Goal: Transaction & Acquisition: Purchase product/service

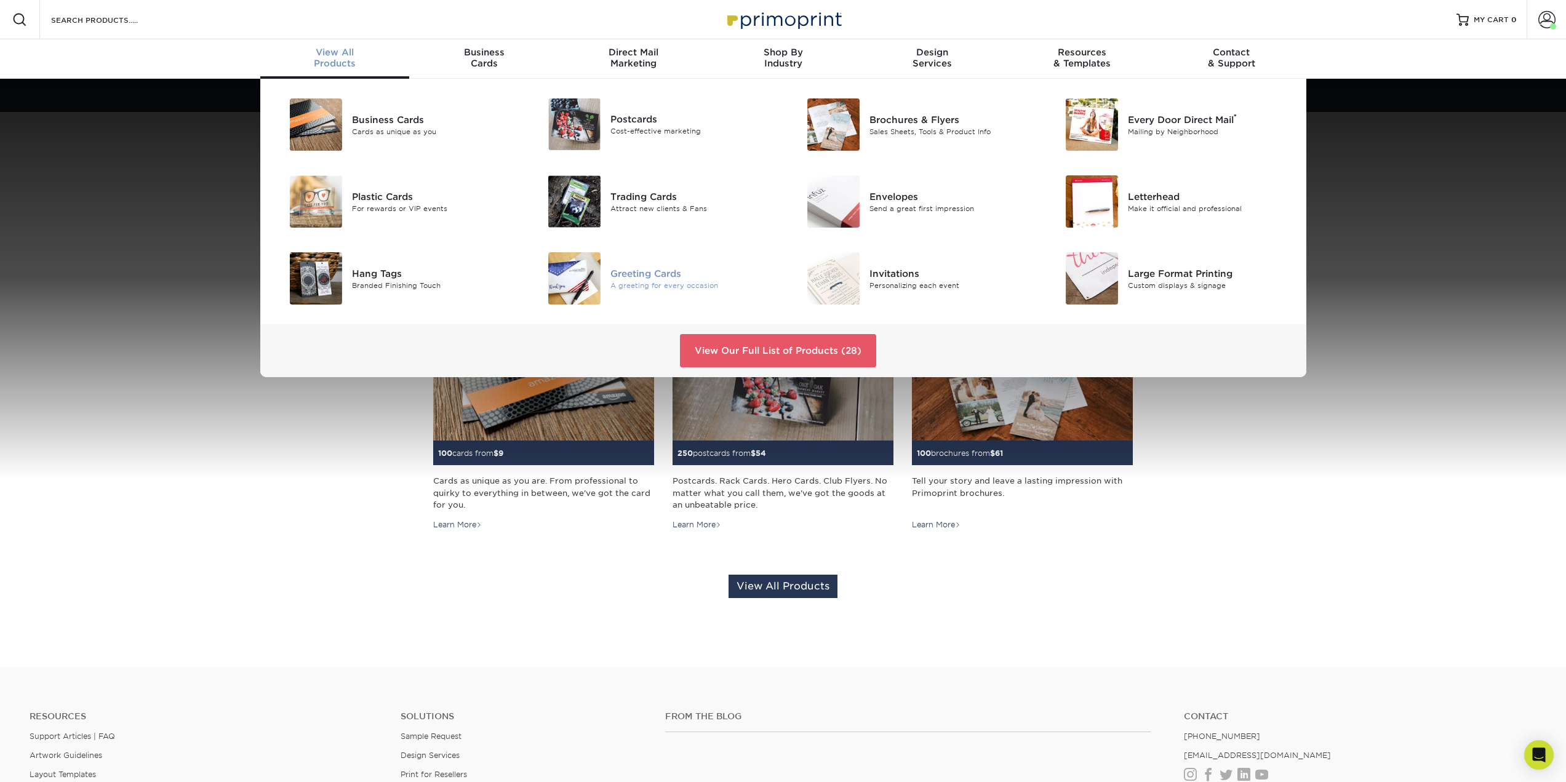
click at [564, 280] on img at bounding box center [574, 278] width 52 height 52
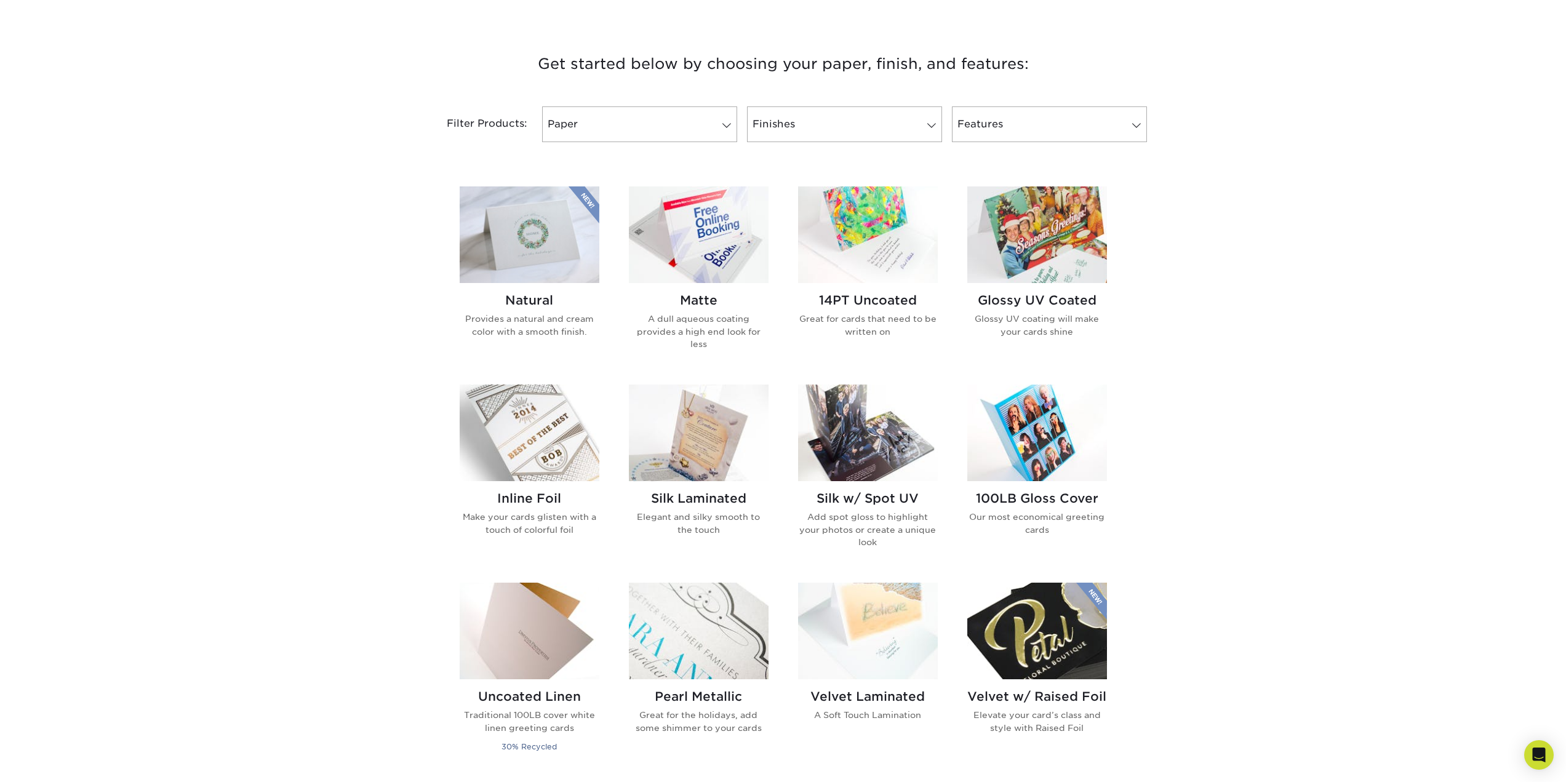
scroll to position [431, 0]
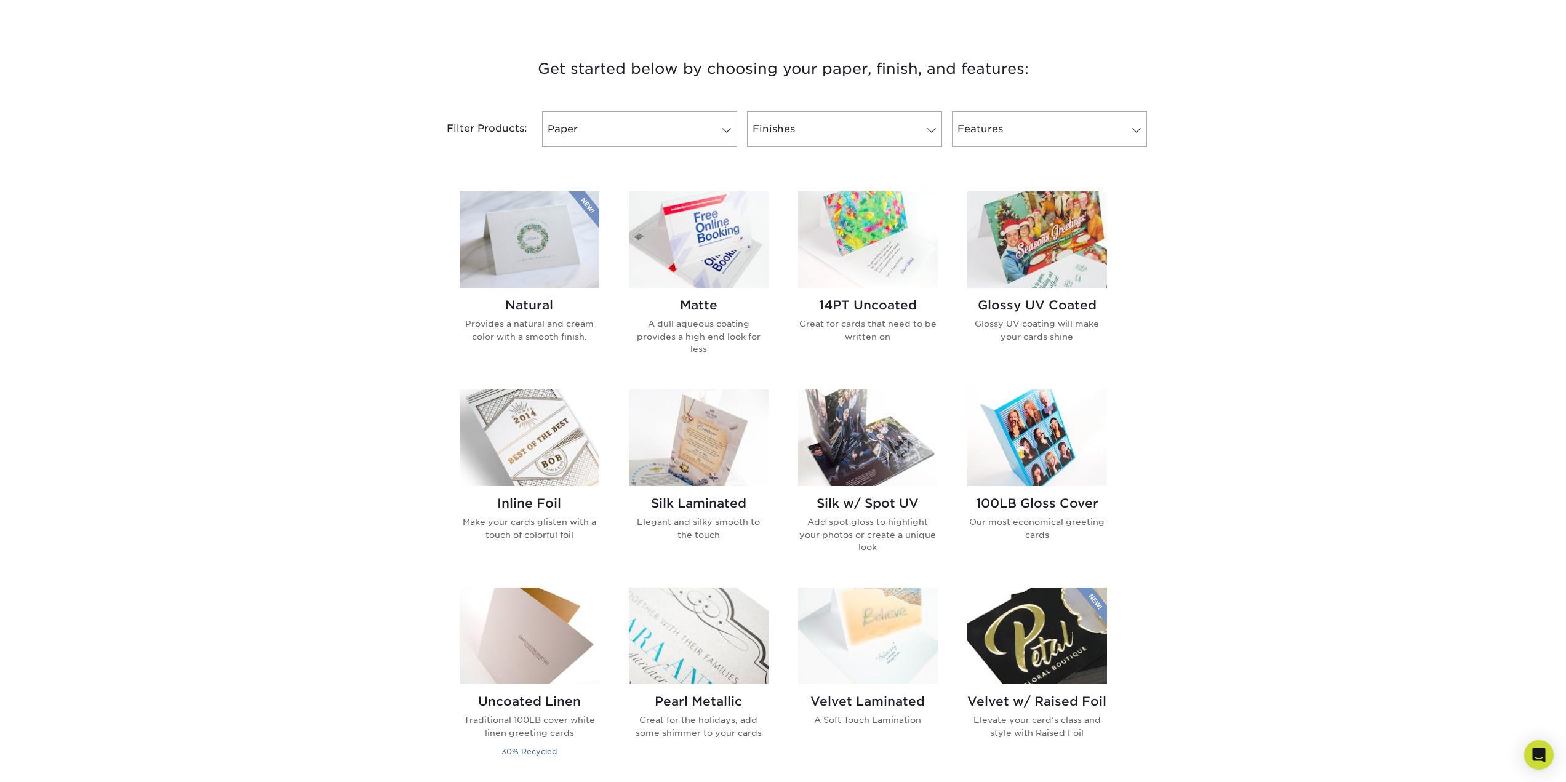
click at [1038, 240] on img at bounding box center [1037, 239] width 140 height 97
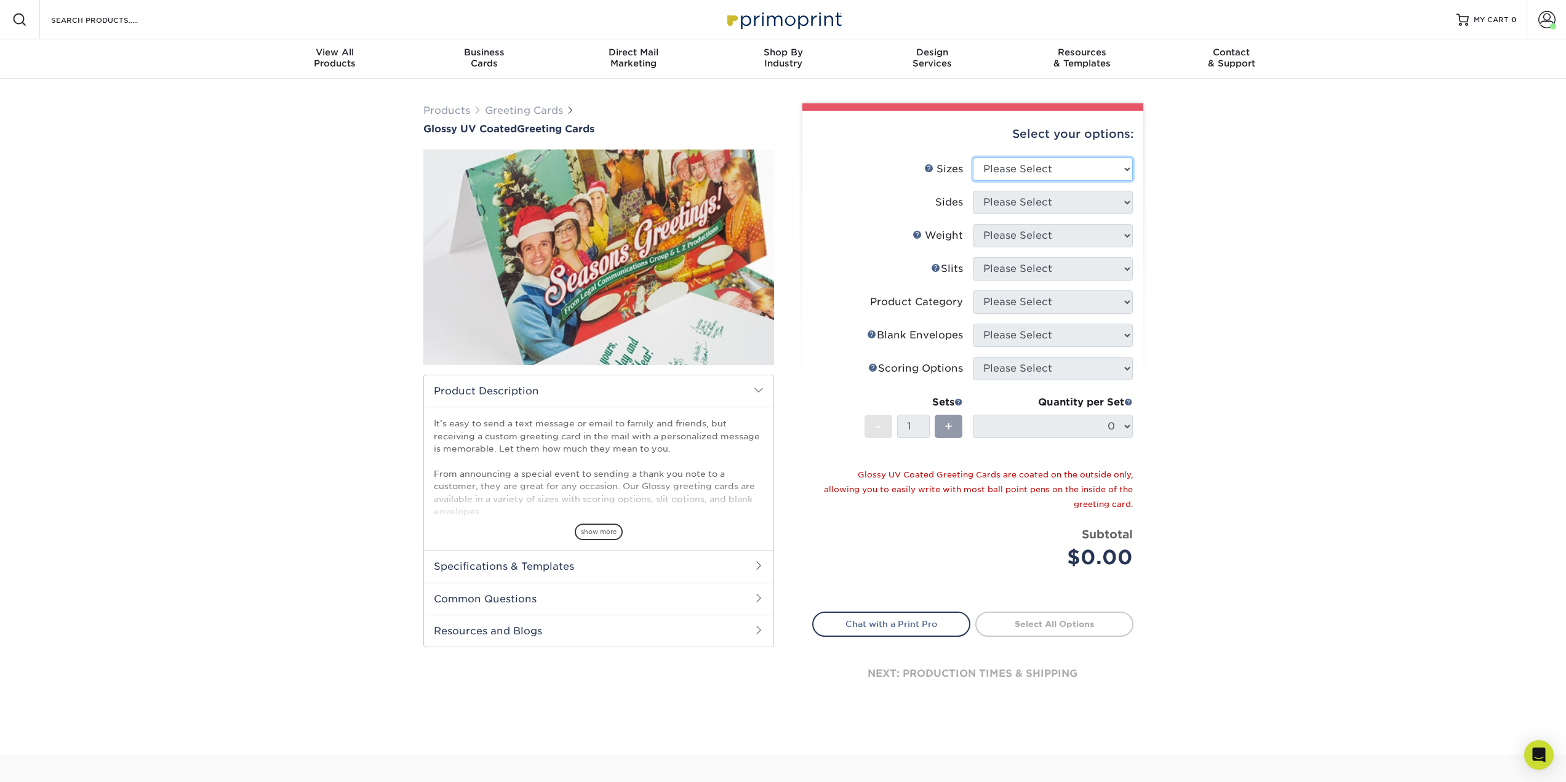
click at [1041, 171] on select "Please Select 4.25" x 11" 5.5" x 8.5" 5.5" x 8.5" 6" x 9" 6" x 12" 7" x 10" 8.5…" at bounding box center [1053, 169] width 160 height 23
select select "6.00x9.00"
click at [973, 158] on select "Please Select 4.25" x 11" 5.5" x 8.5" 5.5" x 8.5" 6" x 9" 6" x 12" 7" x 10" 8.5…" at bounding box center [1053, 169] width 160 height 23
click at [1045, 199] on select "Please Select Print Both Sides Print Front Only" at bounding box center [1053, 202] width 160 height 23
select select "13abbda7-1d64-4f25-8bb2-c179b224825d"
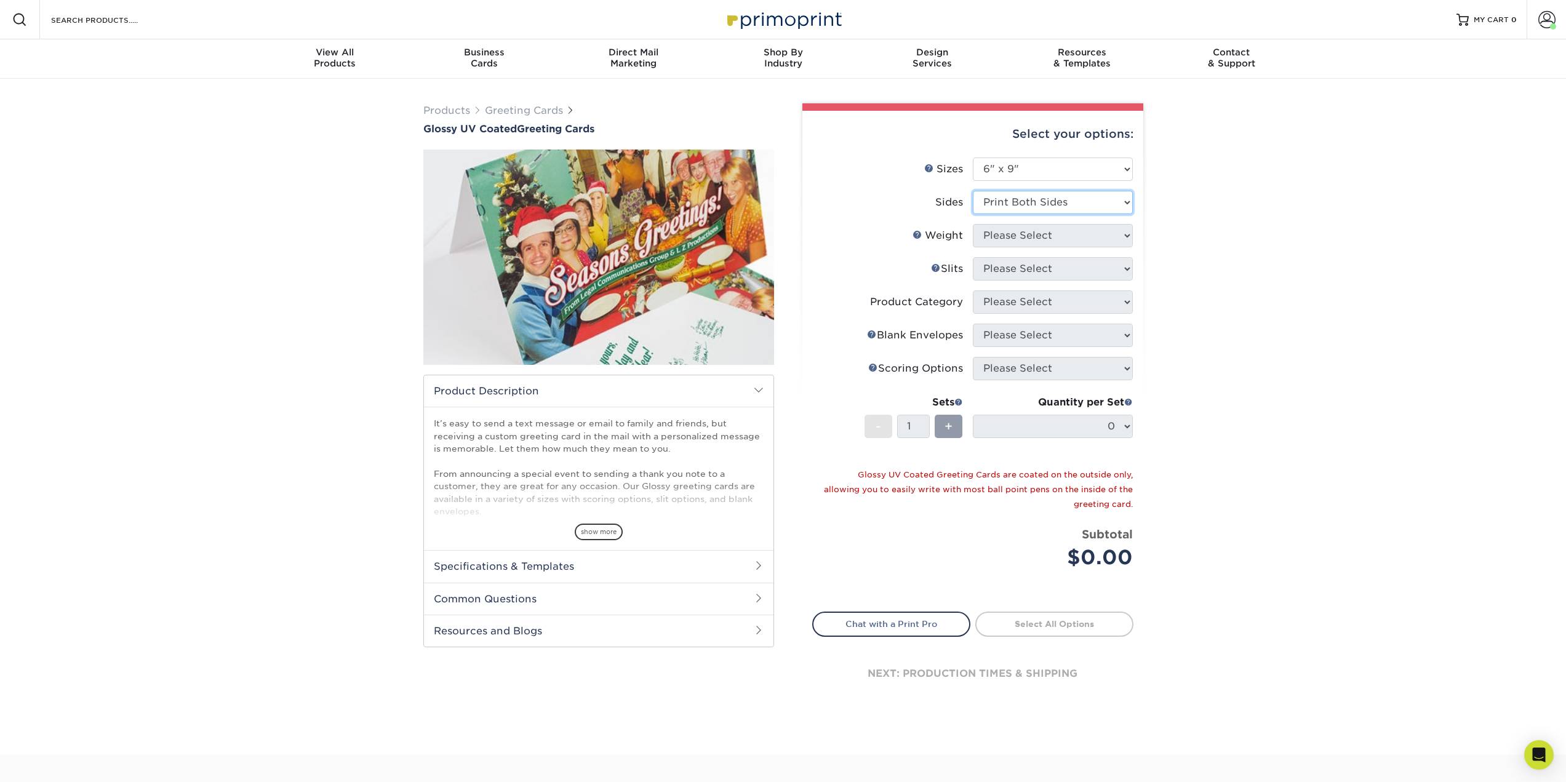
click at [973, 191] on select "Please Select Print Both Sides Print Front Only" at bounding box center [1053, 202] width 160 height 23
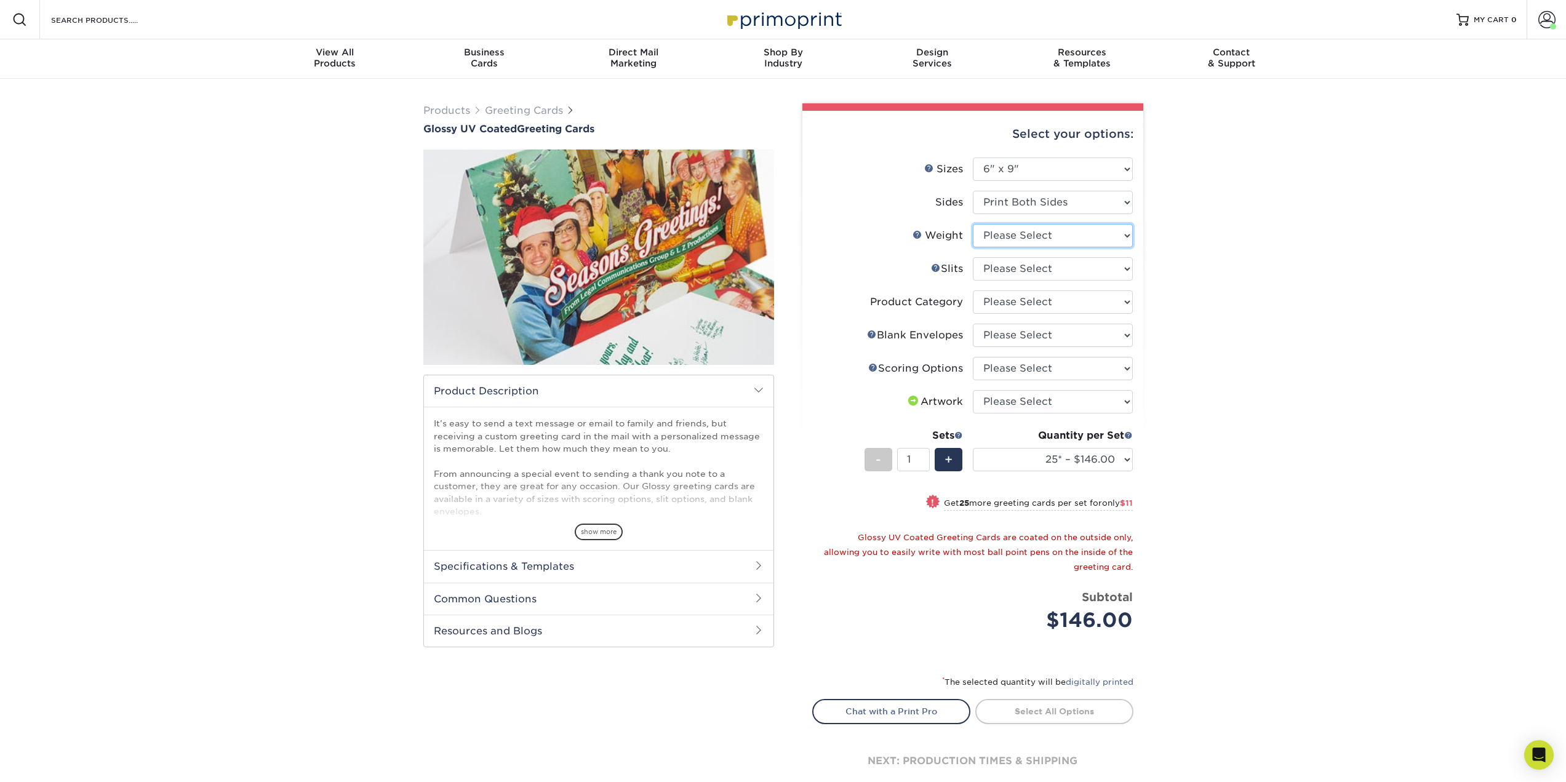
click at [1038, 234] on select "Please Select 14PT" at bounding box center [1053, 235] width 160 height 23
select select "14PT"
click at [973, 224] on select "Please Select 14PT" at bounding box center [1053, 235] width 160 height 23
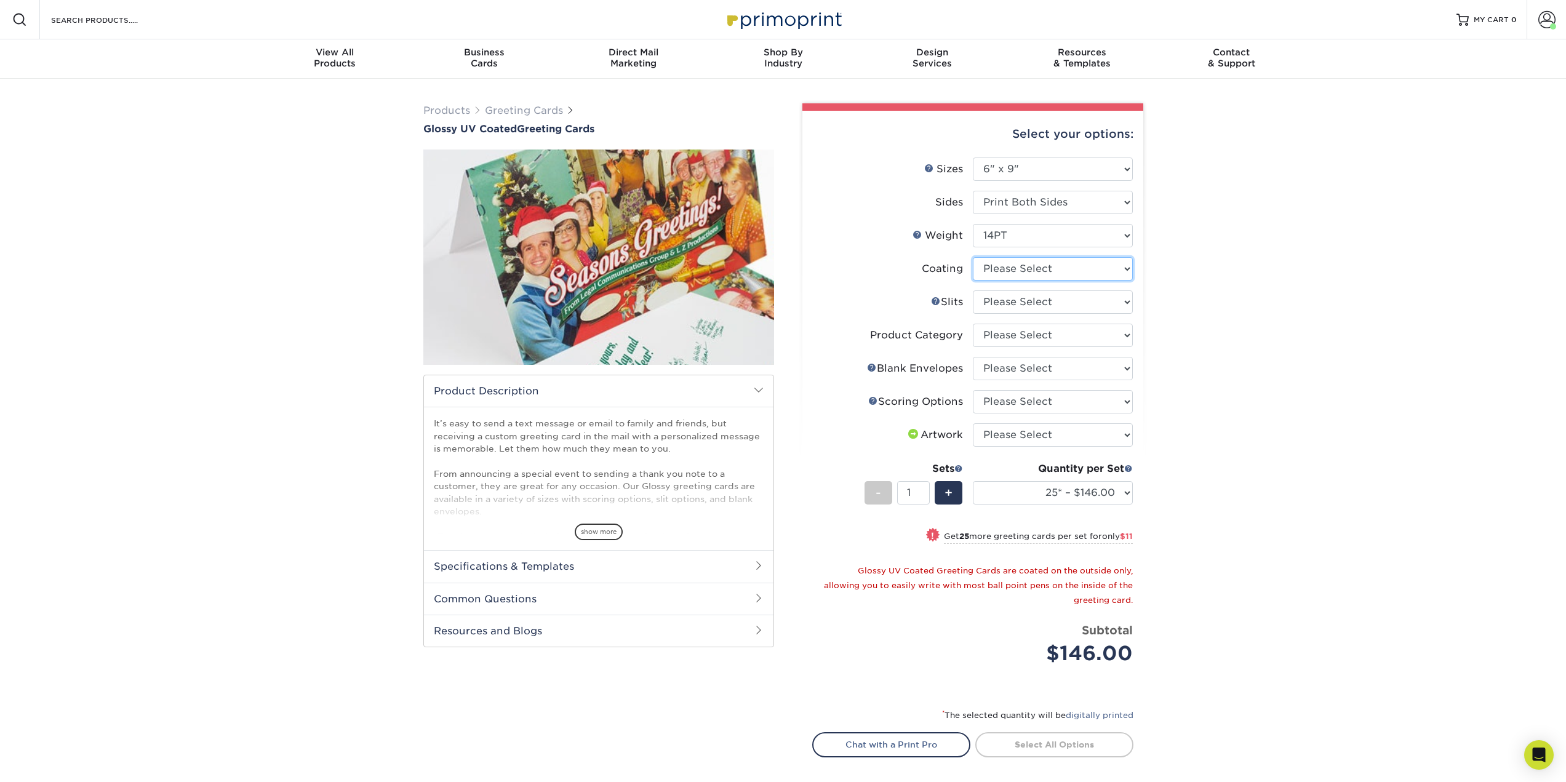
click at [1039, 269] on select at bounding box center [1053, 268] width 160 height 23
select select "1e8116af-acfc-44b1-83dc-8181aa338834"
click at [973, 257] on select at bounding box center [1053, 268] width 160 height 23
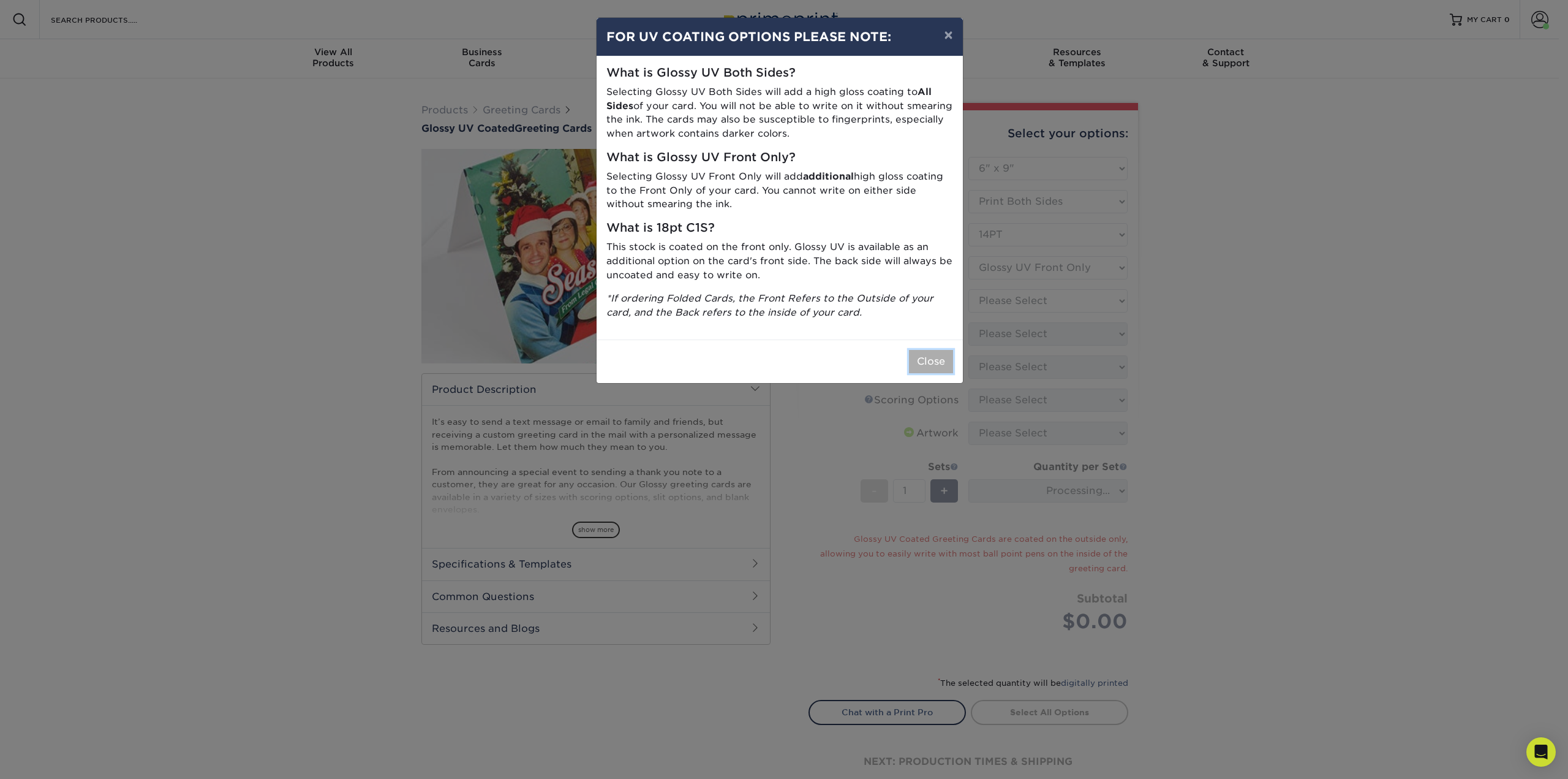
click at [927, 364] on button "Close" at bounding box center [931, 361] width 44 height 23
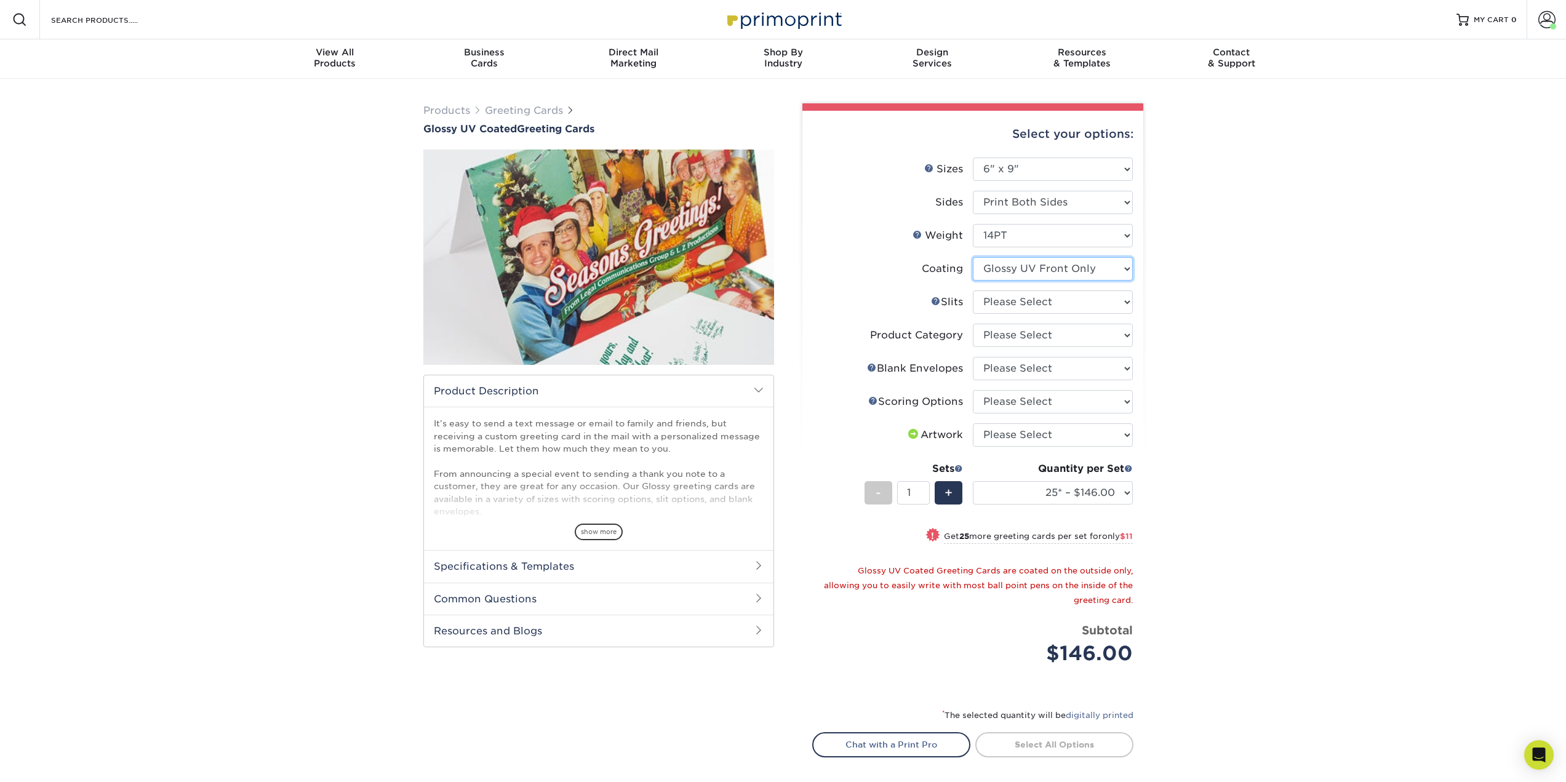
click at [1042, 271] on select at bounding box center [1053, 268] width 160 height 23
click at [1033, 300] on select "Please Select Moon Slits Bottom Panel Moon Slits Right Panel No Gift Card Slits…" at bounding box center [1053, 301] width 160 height 23
click at [524, 569] on h2 "Specifications & Templates" at bounding box center [599, 566] width 350 height 32
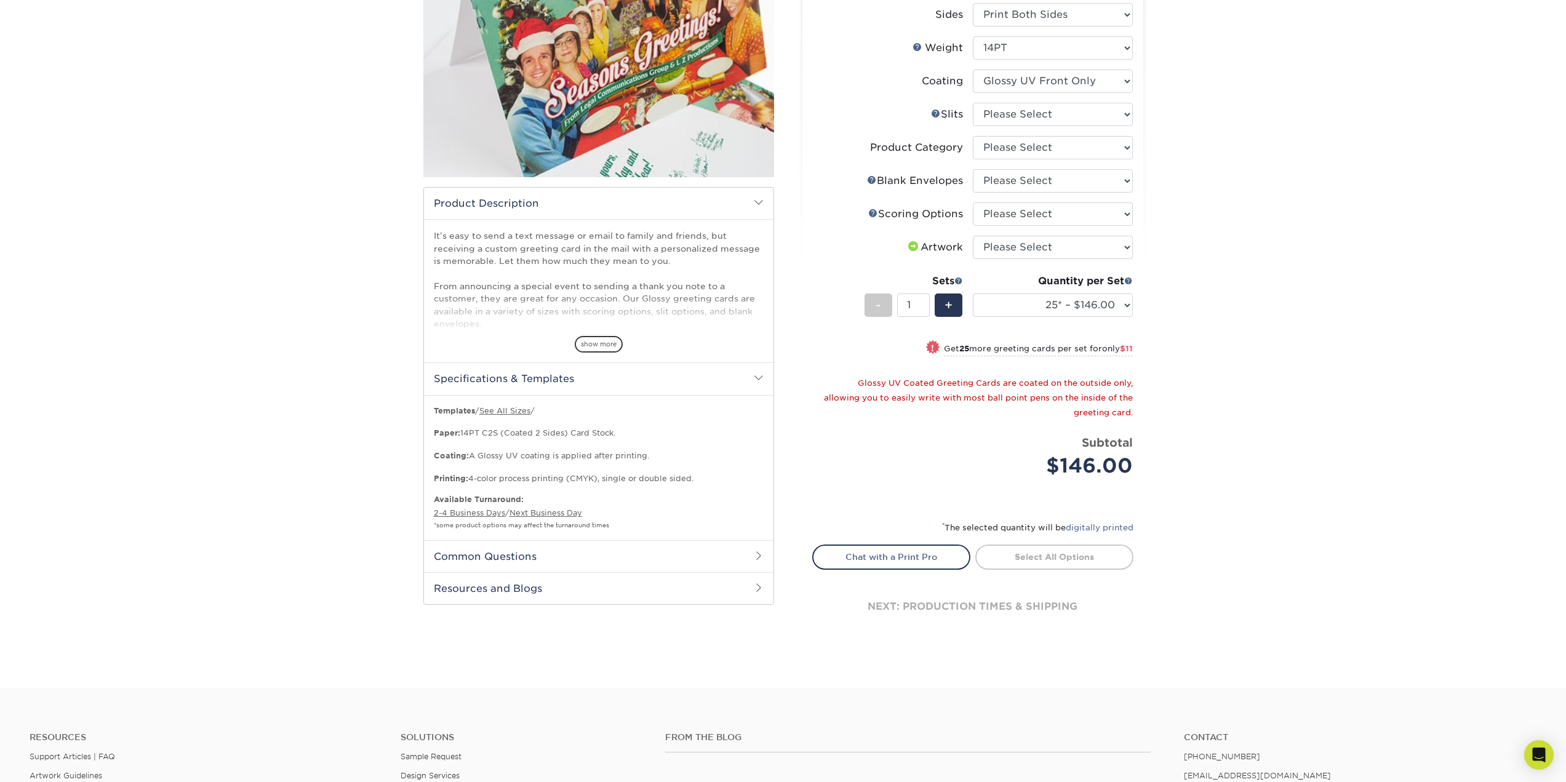
scroll to position [185, 0]
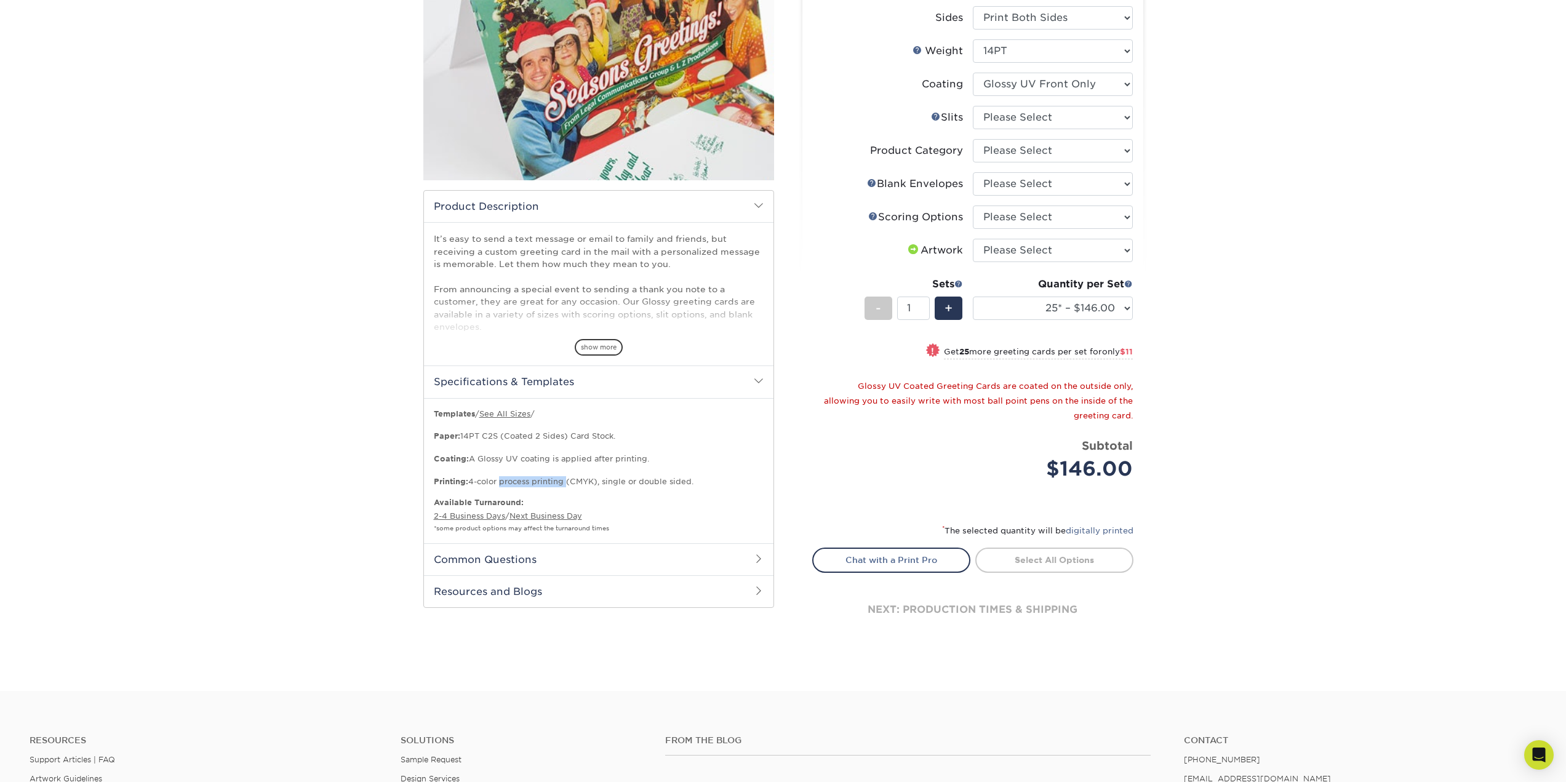
drag, startPoint x: 498, startPoint y: 482, endPoint x: 566, endPoint y: 481, distance: 67.7
click at [566, 481] on p "Templates / See All Sizes / Paper: 14PT C2S (Coated 2 Sides) Card Stock. Coatin…" at bounding box center [599, 448] width 330 height 79
click at [599, 479] on p "Templates / See All Sizes / Paper: 14PT C2S (Coated 2 Sides) Card Stock. Coatin…" at bounding box center [599, 448] width 330 height 79
drag, startPoint x: 633, startPoint y: 480, endPoint x: 587, endPoint y: 483, distance: 46.3
click at [587, 483] on p "Templates / See All Sizes / Paper: 14PT C2S (Coated 2 Sides) Card Stock. Coatin…" at bounding box center [599, 448] width 330 height 79
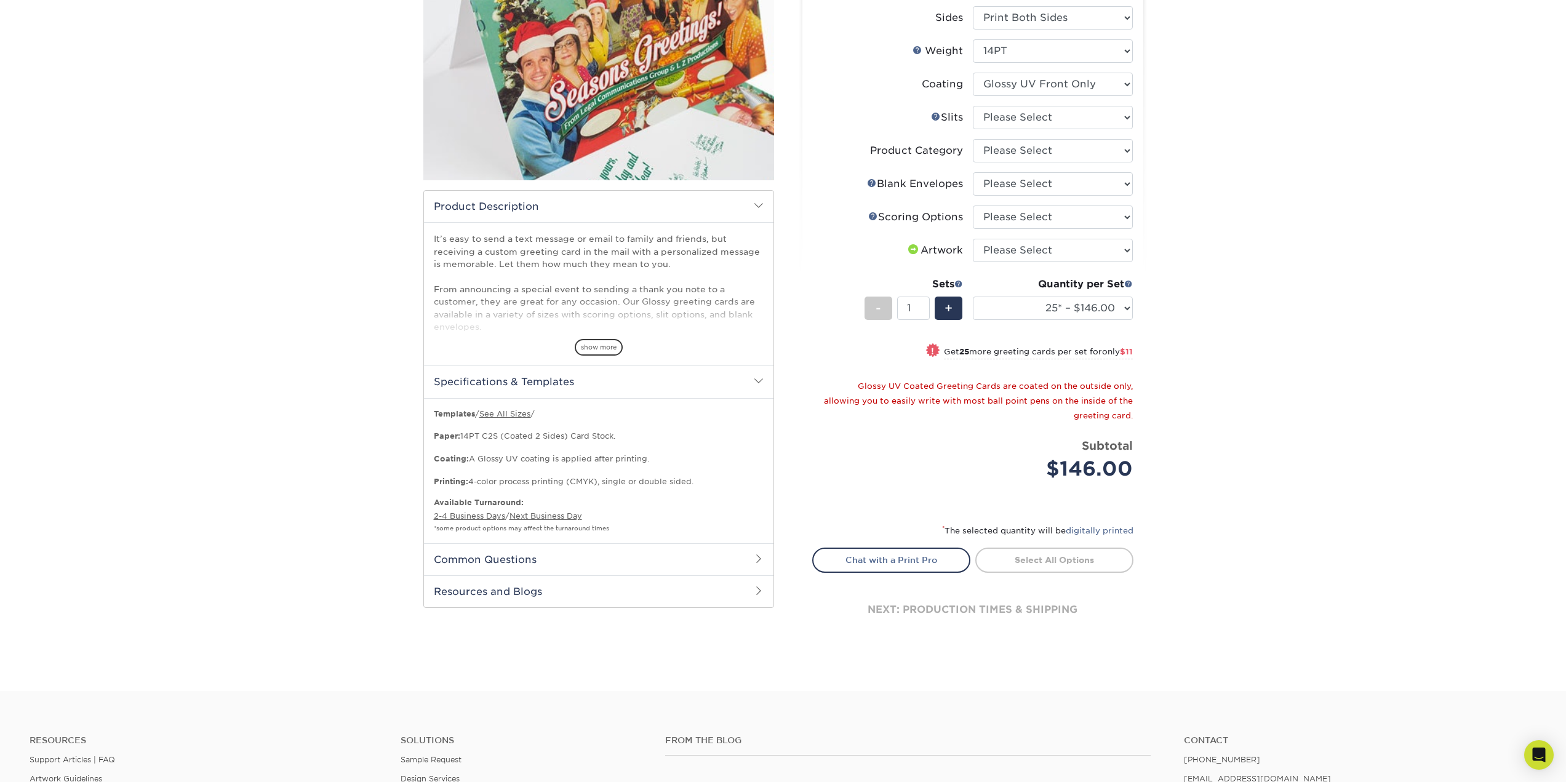
click at [559, 484] on p "Templates / See All Sizes / Paper: 14PT C2S (Coated 2 Sides) Card Stock. Coatin…" at bounding box center [599, 448] width 330 height 79
click at [578, 555] on h2 "Common Questions" at bounding box center [599, 559] width 350 height 32
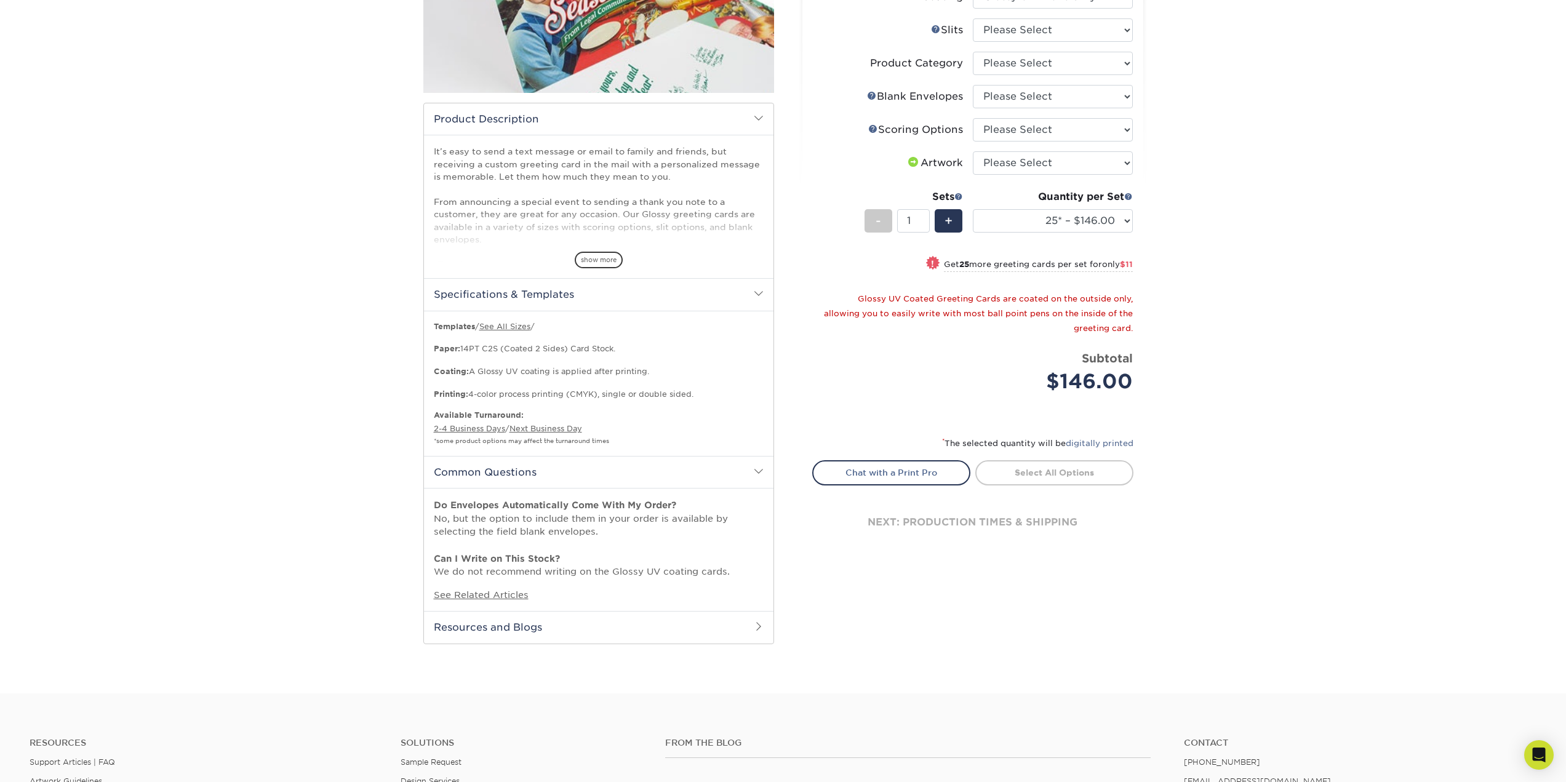
scroll to position [308, 0]
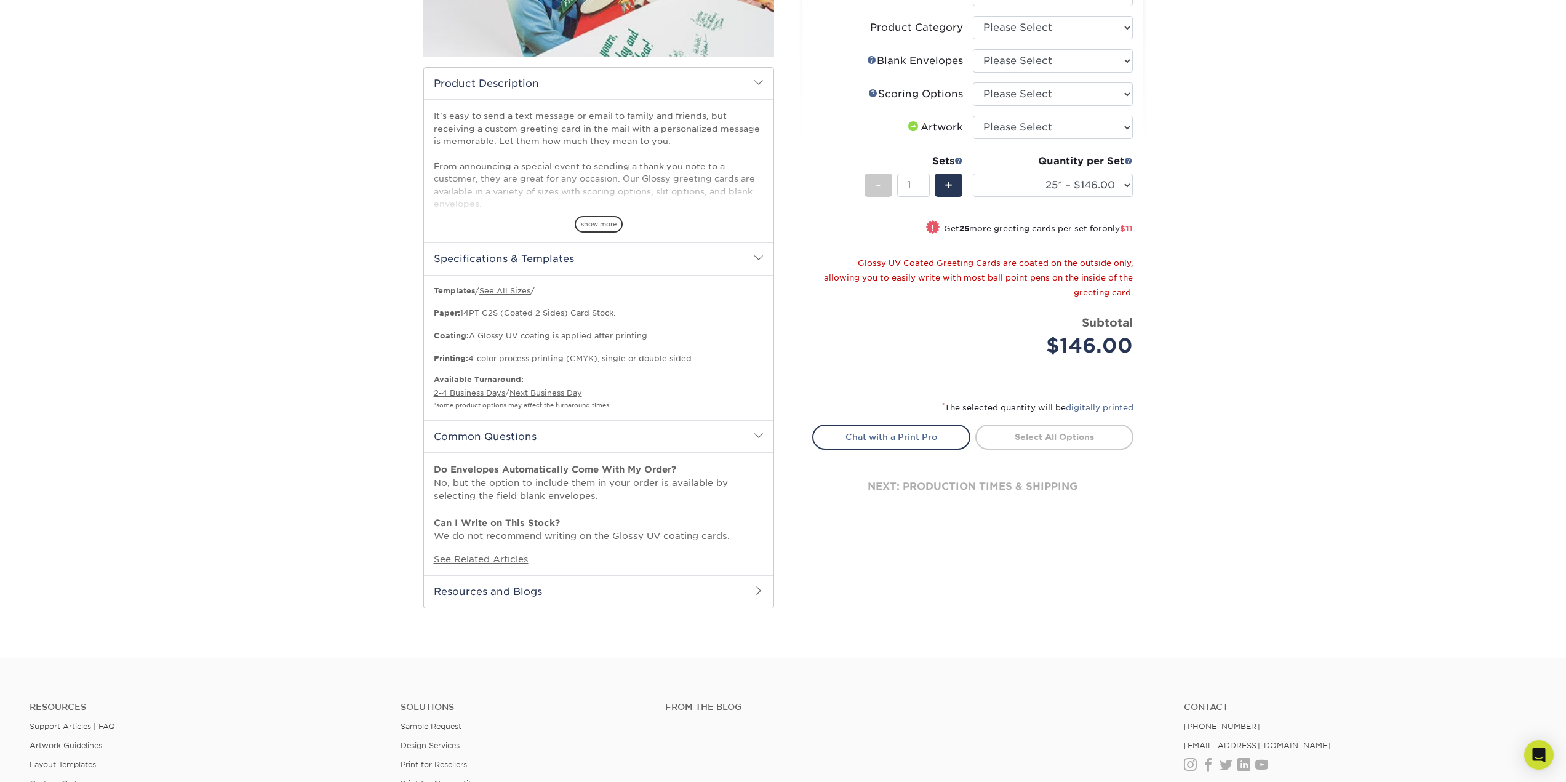
click at [562, 593] on h2 "Resources and Blogs" at bounding box center [599, 591] width 350 height 32
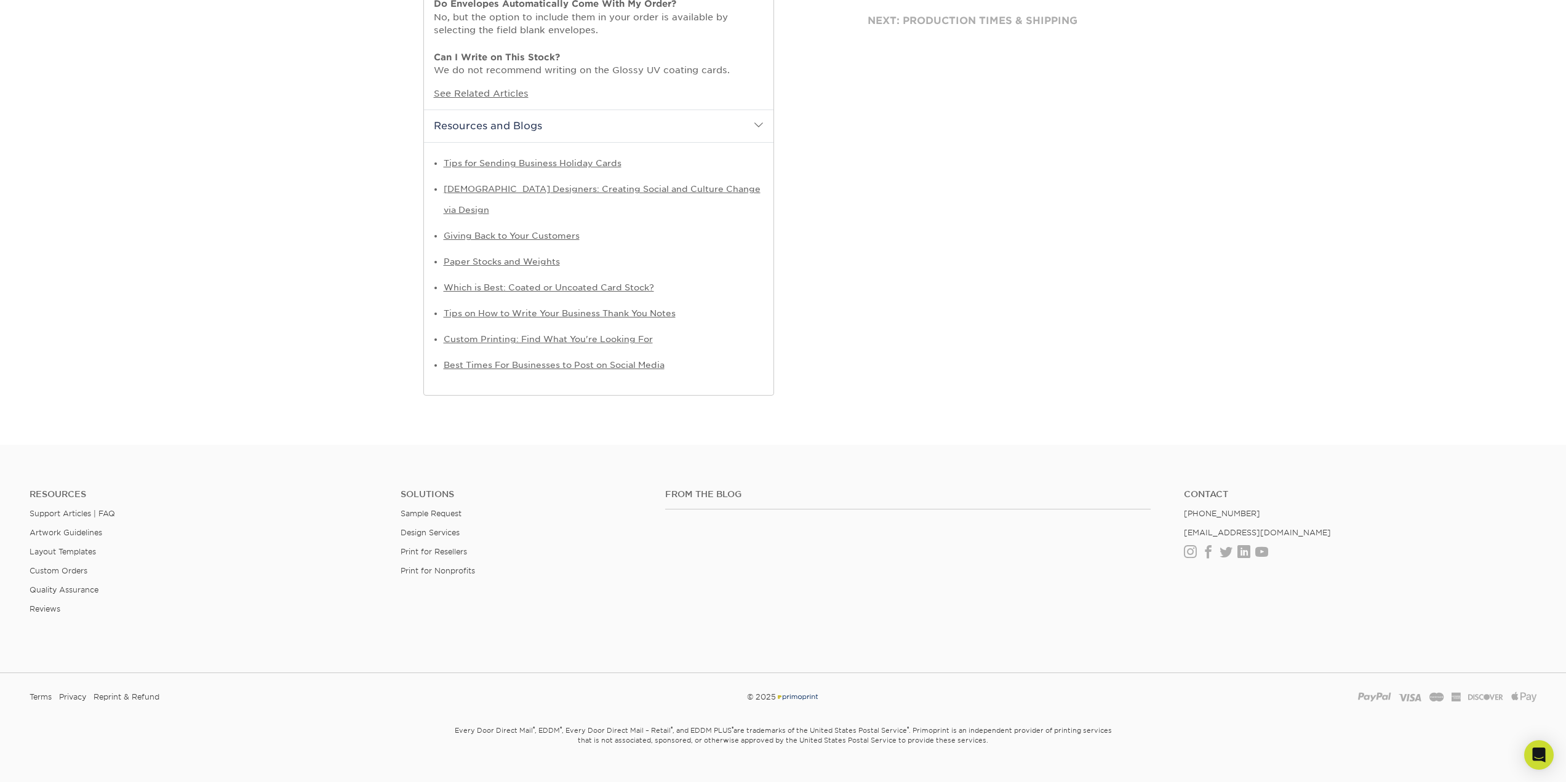
scroll to position [775, 0]
click at [70, 545] on link "Layout Templates" at bounding box center [63, 549] width 66 height 9
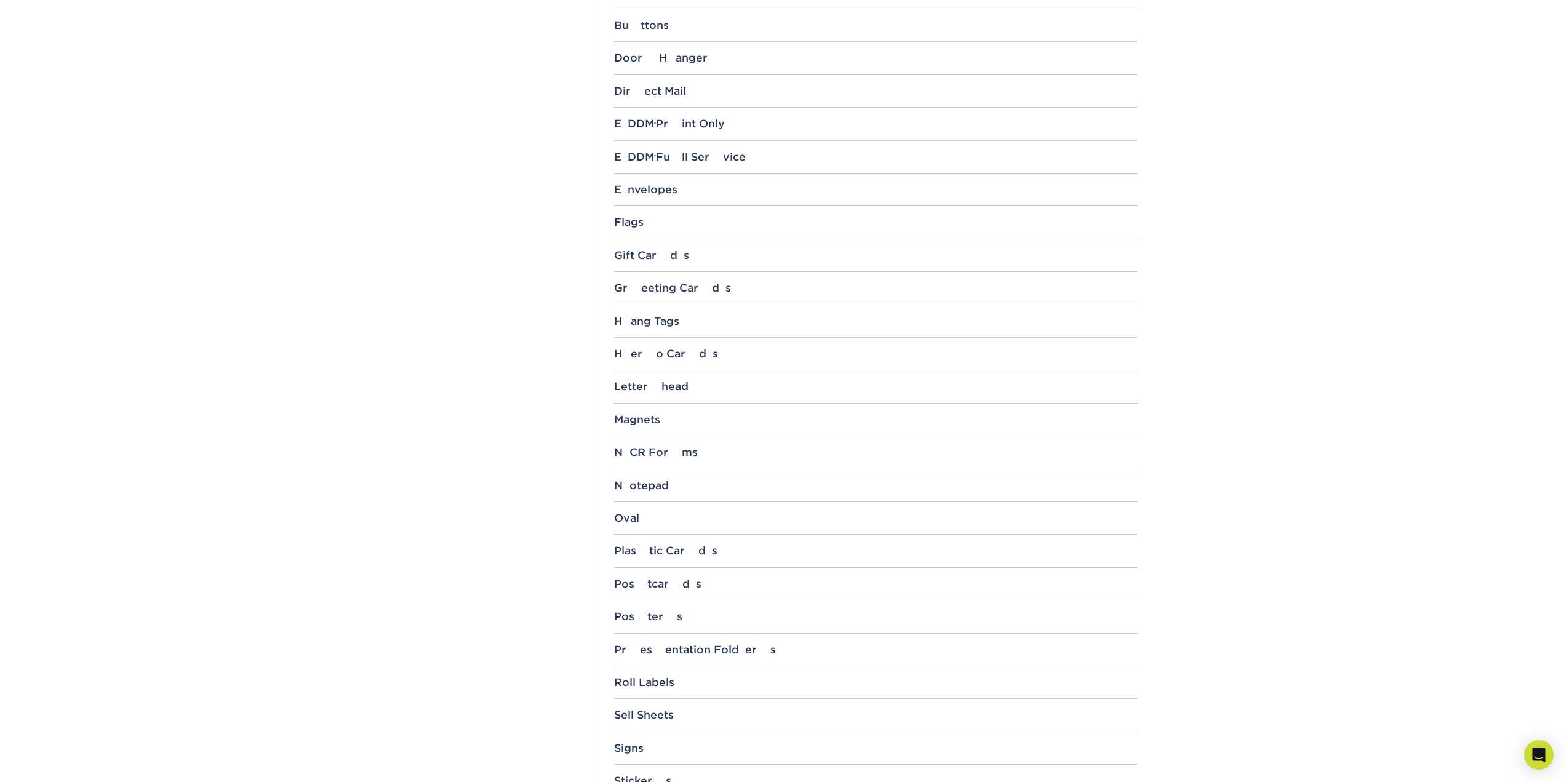
scroll to position [862, 0]
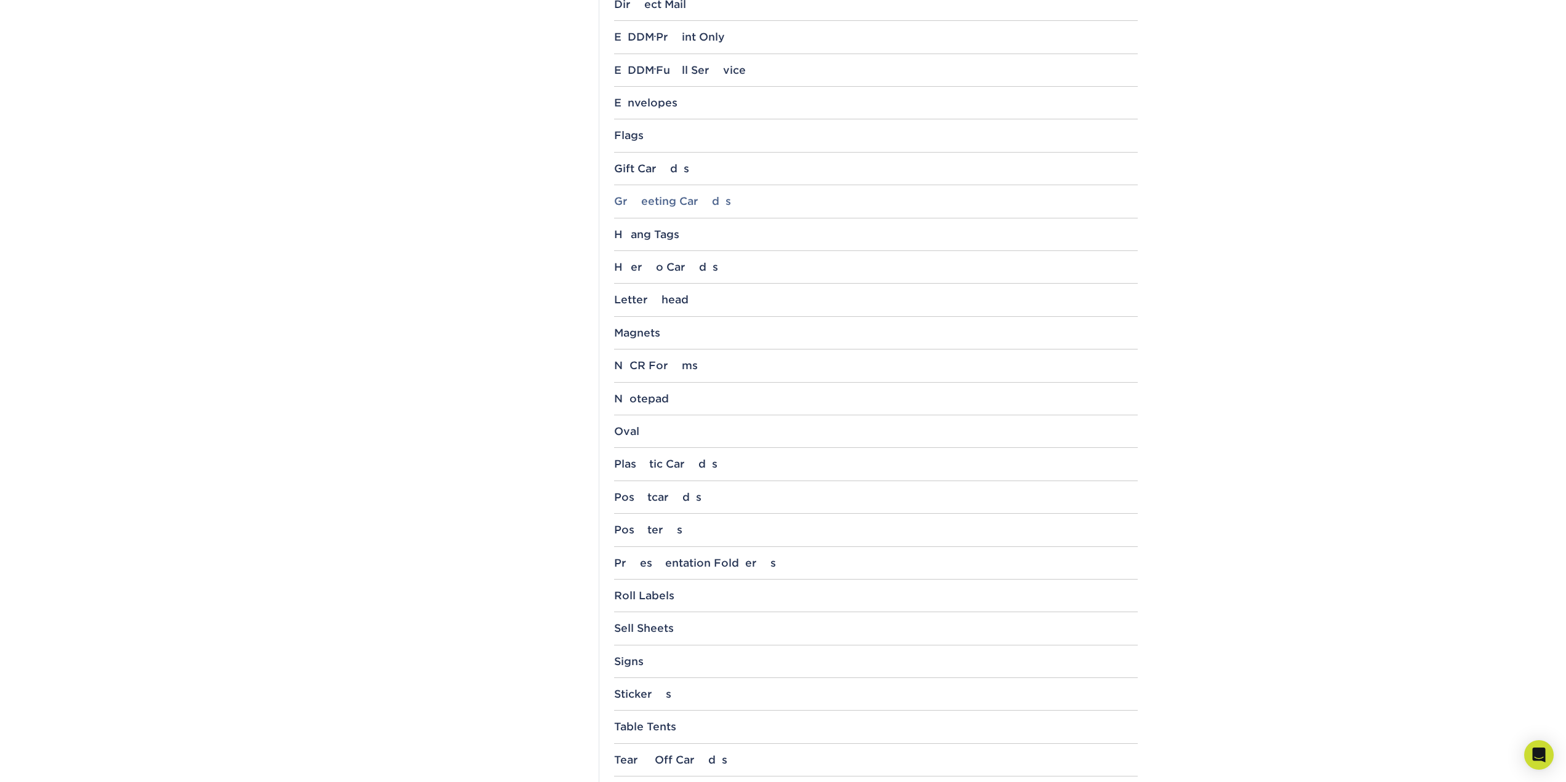
click at [656, 203] on div "Greeting Cards" at bounding box center [876, 201] width 524 height 12
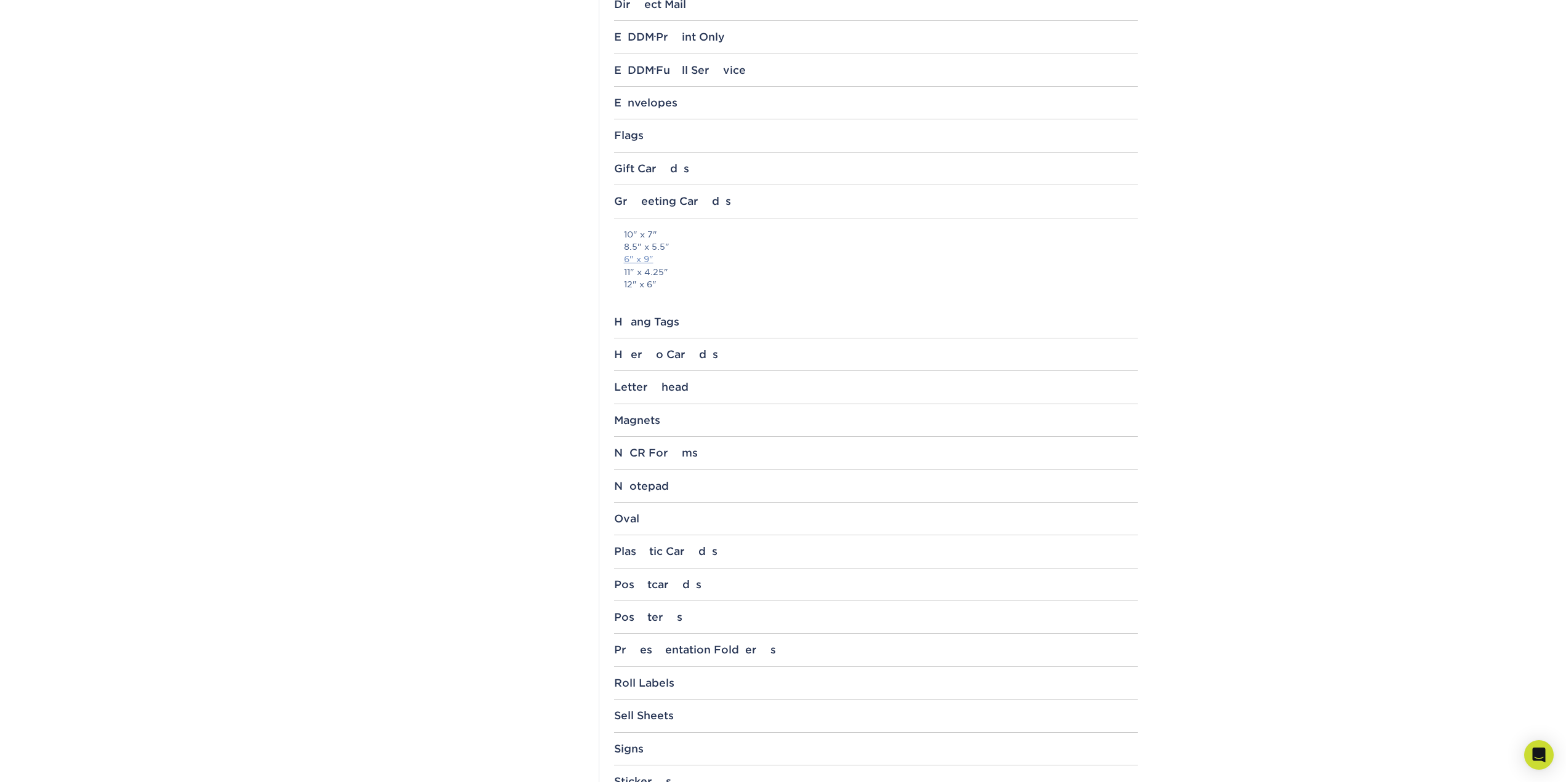
click at [643, 259] on link "6" x 9"" at bounding box center [639, 259] width 30 height 10
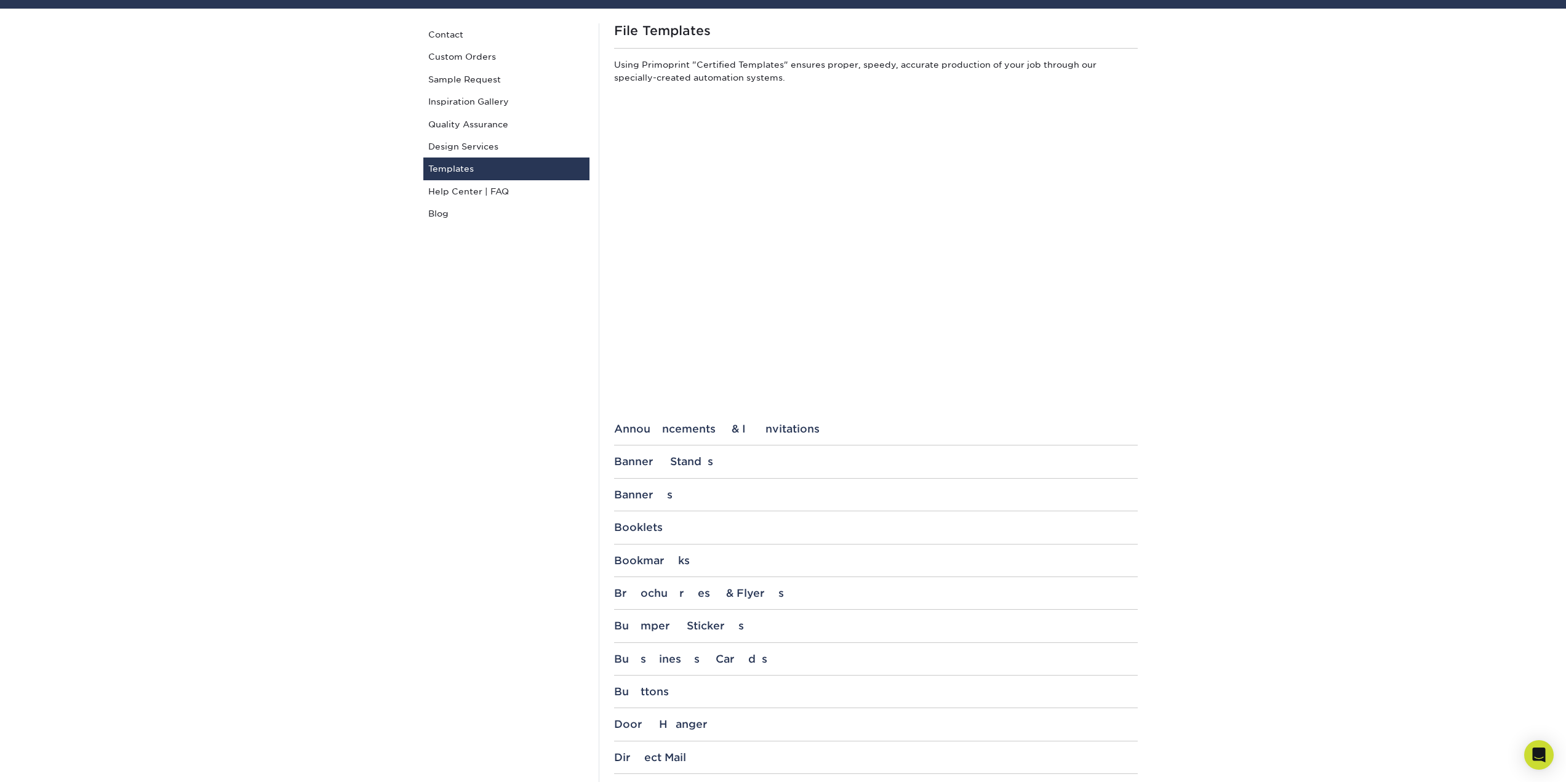
scroll to position [0, 0]
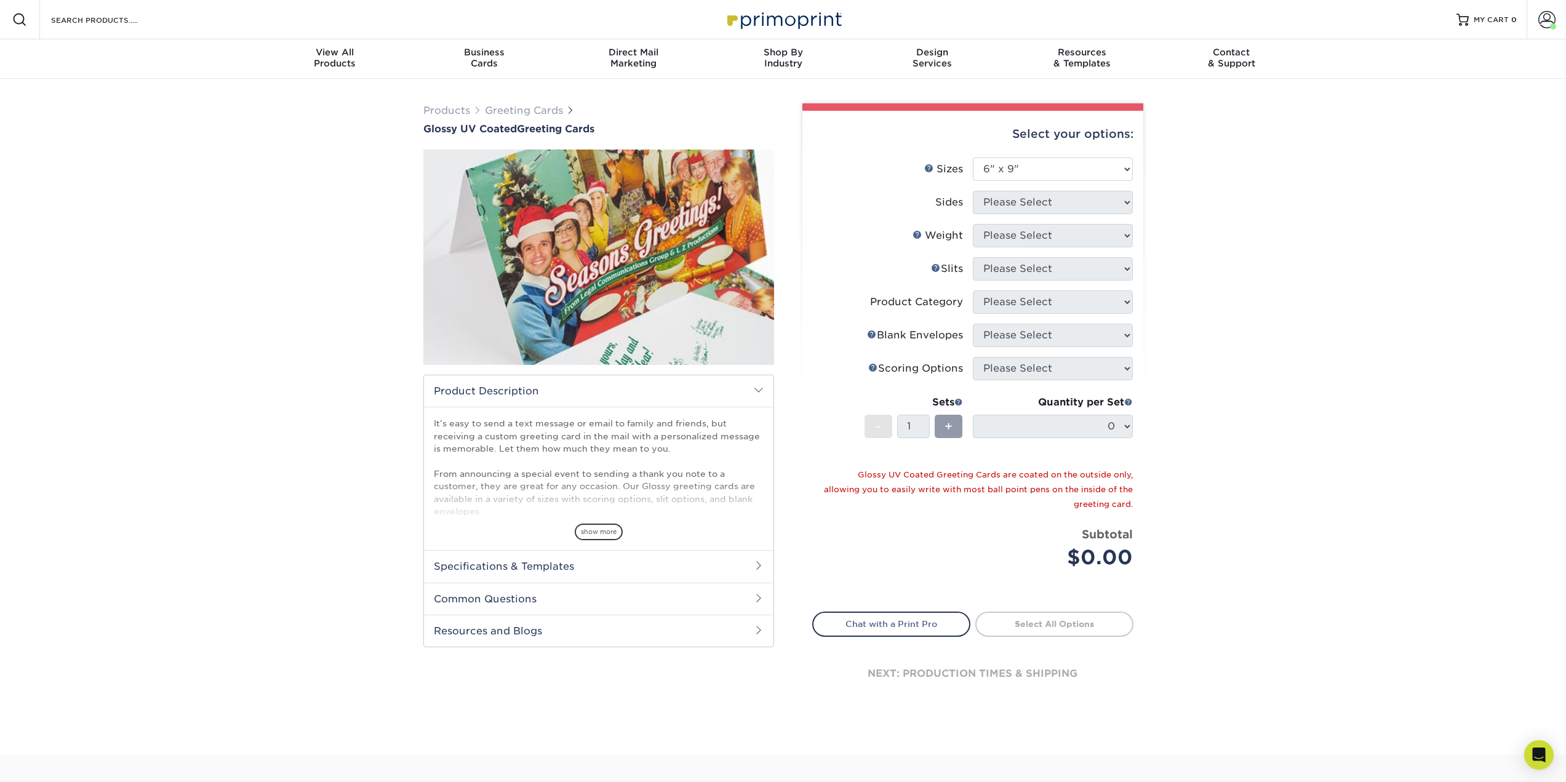
click at [1015, 190] on li "Sizes Help Sizes Please Select 4.25" x 11" 5.5" x 8.5" 5.5" x 8.5" 6" x 9" 6" x…" at bounding box center [973, 174] width 320 height 33
click at [1079, 167] on select "Please Select 4.25" x 11" 5.5" x 8.5" 5.5" x 8.5" 6" x 9" 6" x 12" 7" x 10" 8.5…" at bounding box center [1053, 169] width 160 height 23
click at [973, 158] on select "Please Select 4.25" x 11" 5.5" x 8.5" 5.5" x 8.5" 6" x 9" 6" x 12" 7" x 10" 8.5…" at bounding box center [1053, 169] width 160 height 23
click at [1087, 188] on li "Sizes Help Sizes Please Select 4.25" x 11" 5.5" x 8.5" 5.5" x 8.5" 6" x 9" 6" x…" at bounding box center [973, 174] width 320 height 33
click at [1108, 170] on select "Please Select 4.25" x 11" 5.5" x 8.5" 5.5" x 8.5" 6" x 9" 6" x 12" 7" x 10" 8.5…" at bounding box center [1053, 169] width 160 height 23
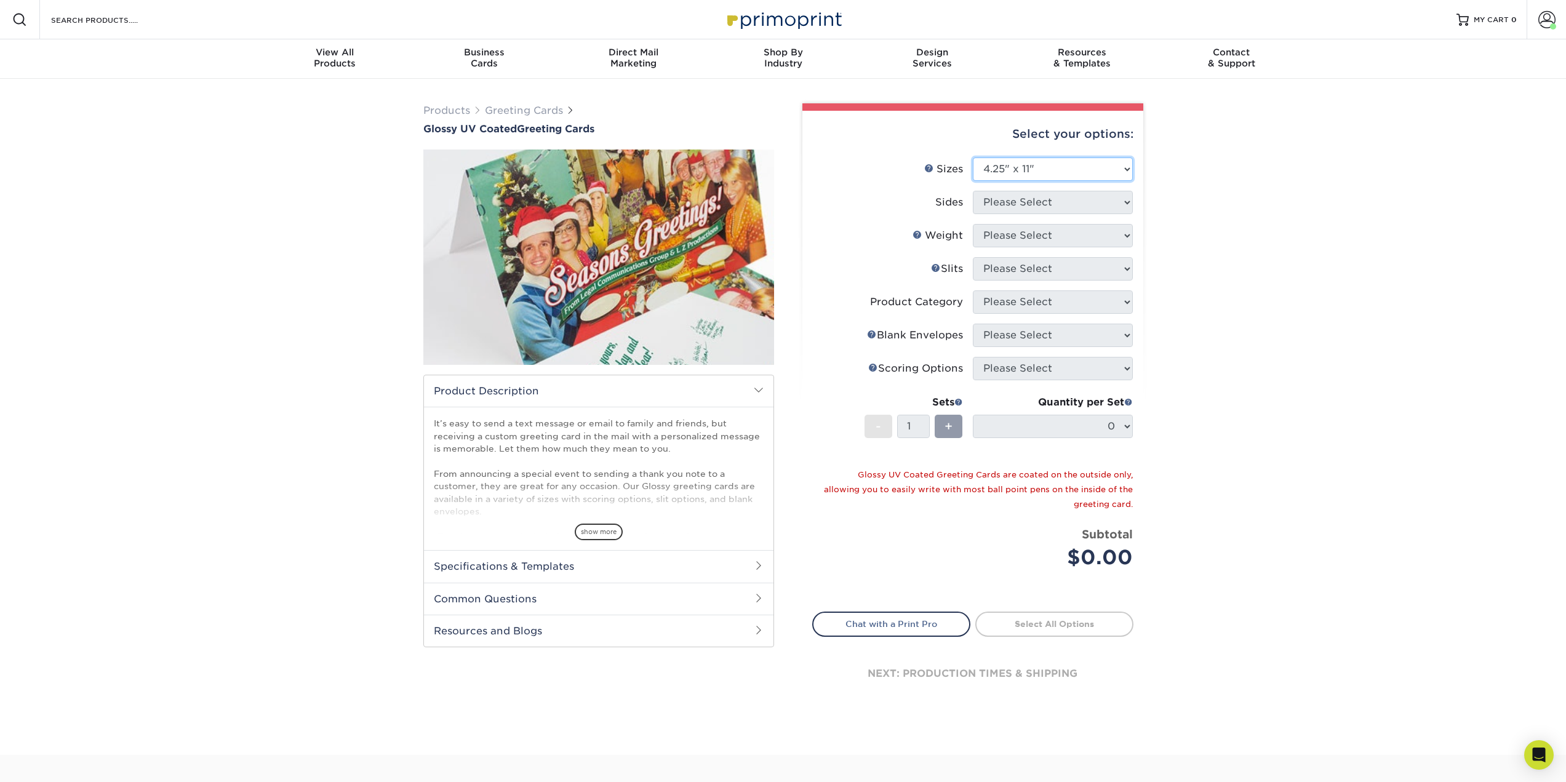
click at [973, 158] on select "Please Select 4.25" x 11" 5.5" x 8.5" 5.5" x 8.5" 6" x 9" 6" x 12" 7" x 10" 8.5…" at bounding box center [1053, 169] width 160 height 23
click at [1076, 203] on select "Please Select Print Both Sides Print Front Only" at bounding box center [1053, 202] width 160 height 23
click at [1081, 177] on select "Please Select 4.25" x 11" 5.5" x 8.5" 5.5" x 8.5" 6" x 9" 6" x 12" 7" x 10" 8.5…" at bounding box center [1053, 169] width 160 height 23
select select "6.00x9.00"
click at [973, 158] on select "Please Select 4.25" x 11" 5.5" x 8.5" 5.5" x 8.5" 6" x 9" 6" x 12" 7" x 10" 8.5…" at bounding box center [1053, 169] width 160 height 23
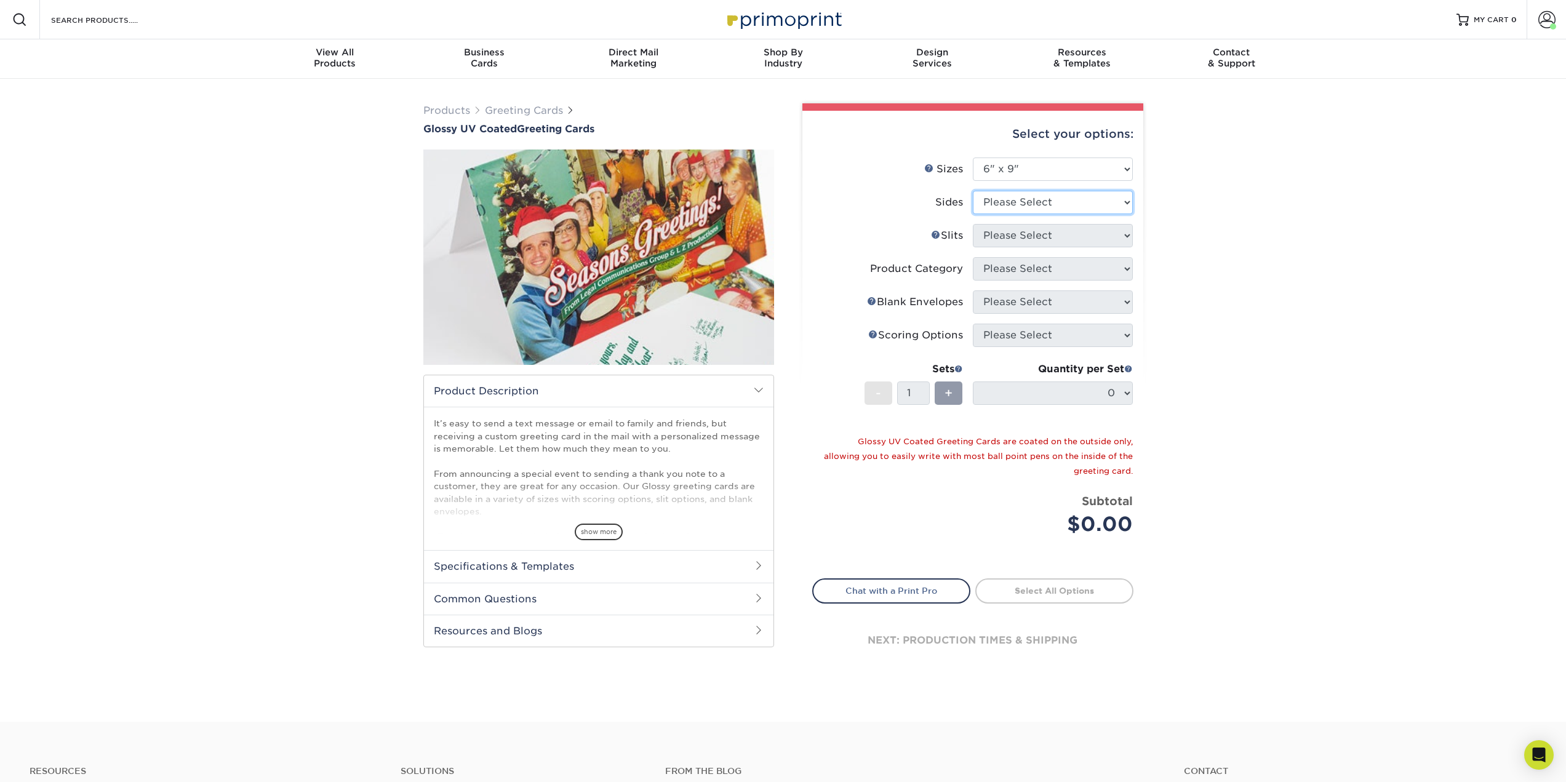
click at [1073, 207] on select "Please Select Print Both Sides Print Front Only" at bounding box center [1053, 202] width 160 height 23
select select "13abbda7-1d64-4f25-8bb2-c179b224825d"
click at [973, 191] on select "Please Select Print Both Sides Print Front Only" at bounding box center [1053, 202] width 160 height 23
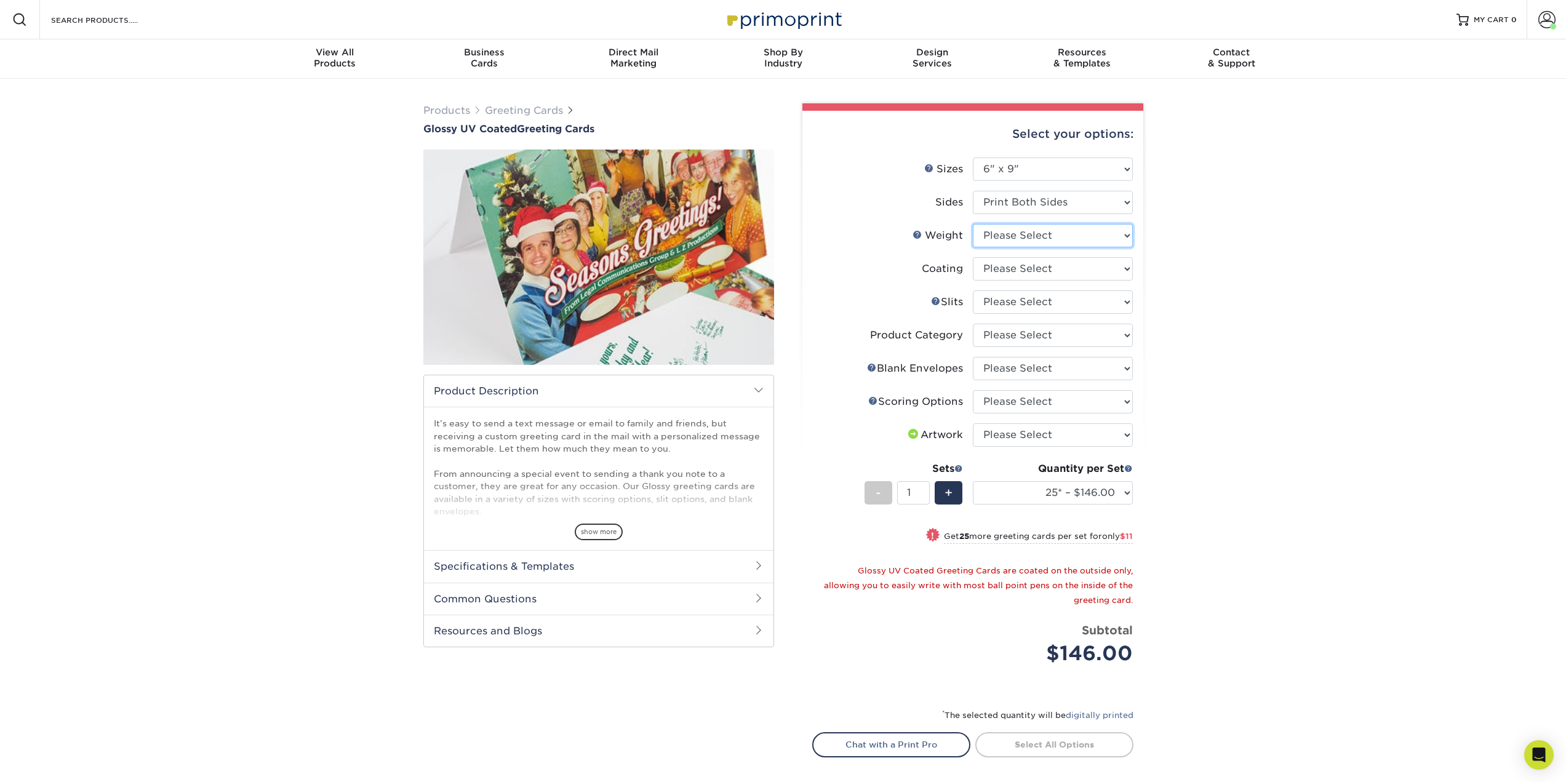
click at [1059, 234] on select "Please Select 14PT" at bounding box center [1053, 235] width 160 height 23
select select "14PT"
click at [973, 224] on select "Please Select 14PT" at bounding box center [1053, 235] width 160 height 23
click at [1044, 269] on select at bounding box center [1053, 268] width 160 height 23
select select "1e8116af-acfc-44b1-83dc-8181aa338834"
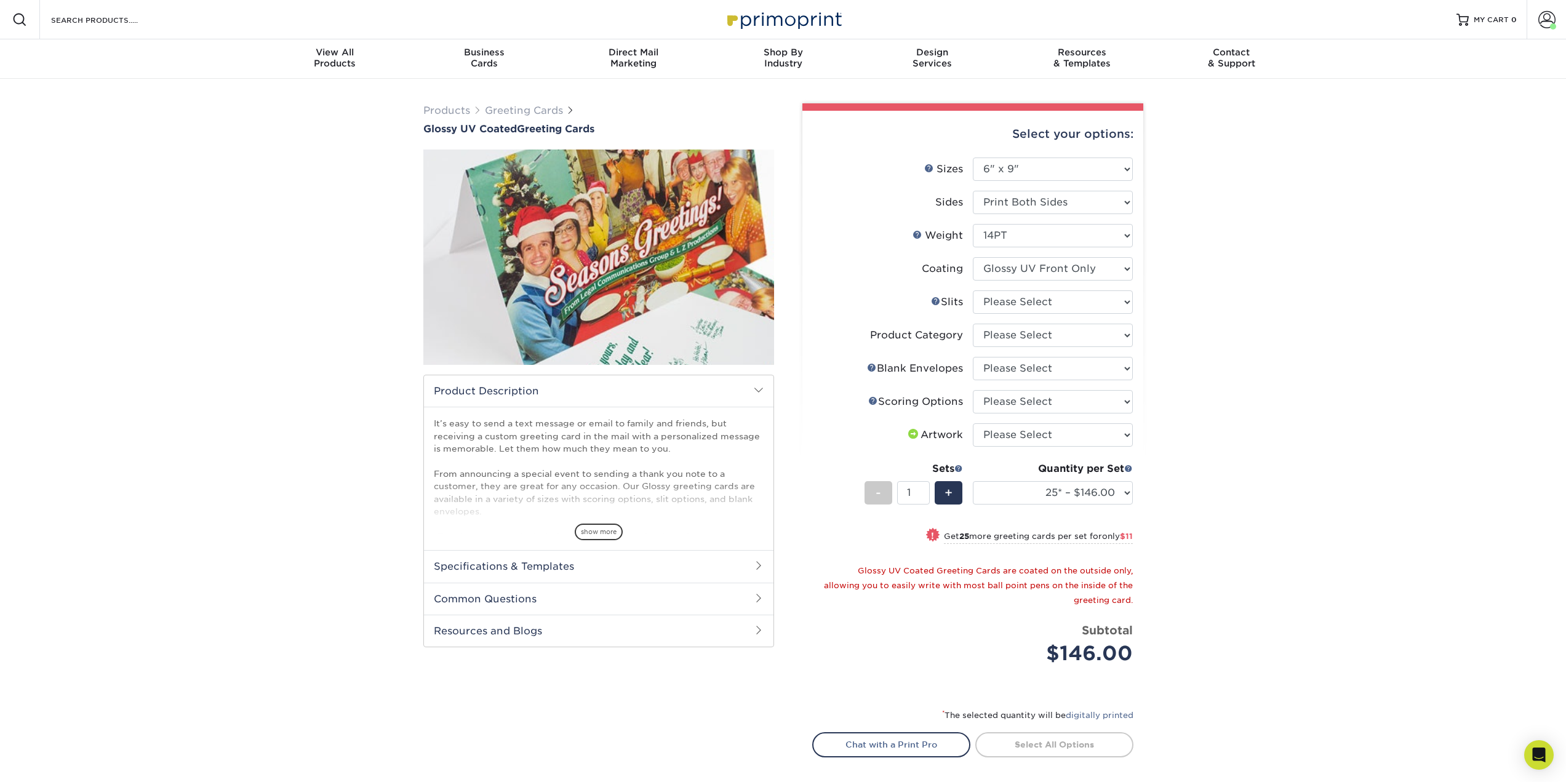
click at [973, 257] on select at bounding box center [1053, 268] width 160 height 23
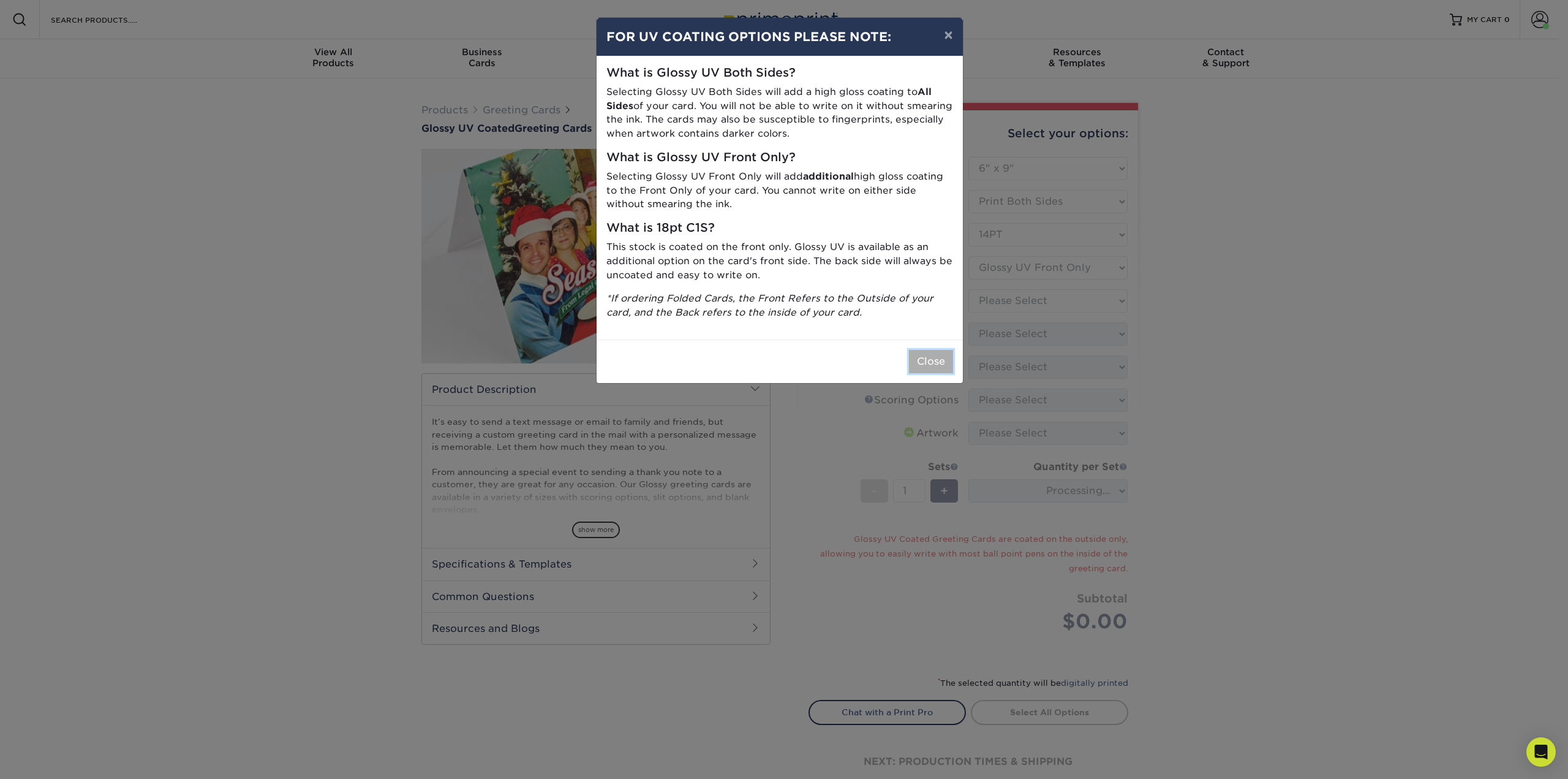
click at [919, 361] on button "Close" at bounding box center [931, 361] width 44 height 23
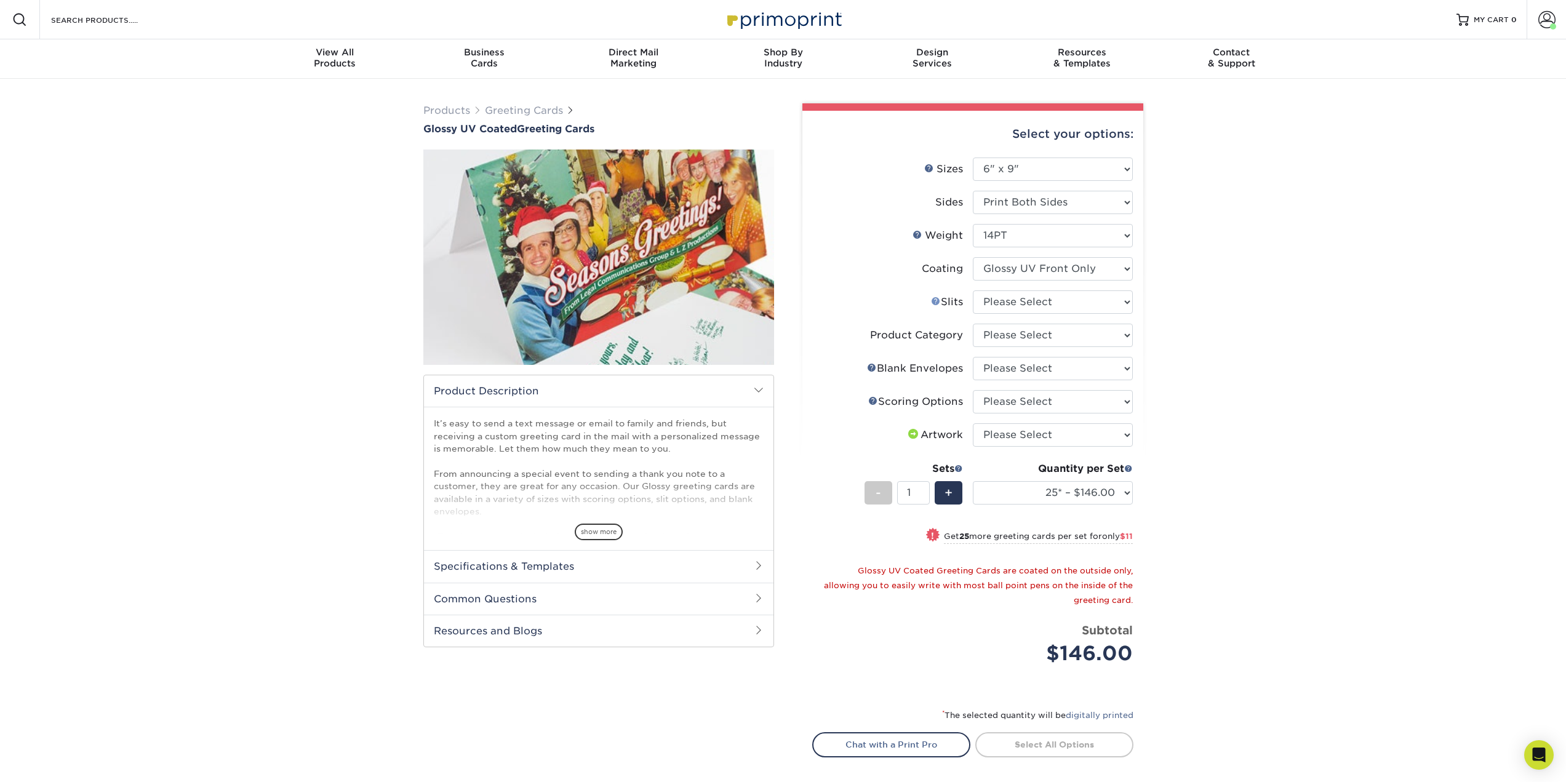
click at [931, 300] on link "Slits Help" at bounding box center [936, 301] width 10 height 10
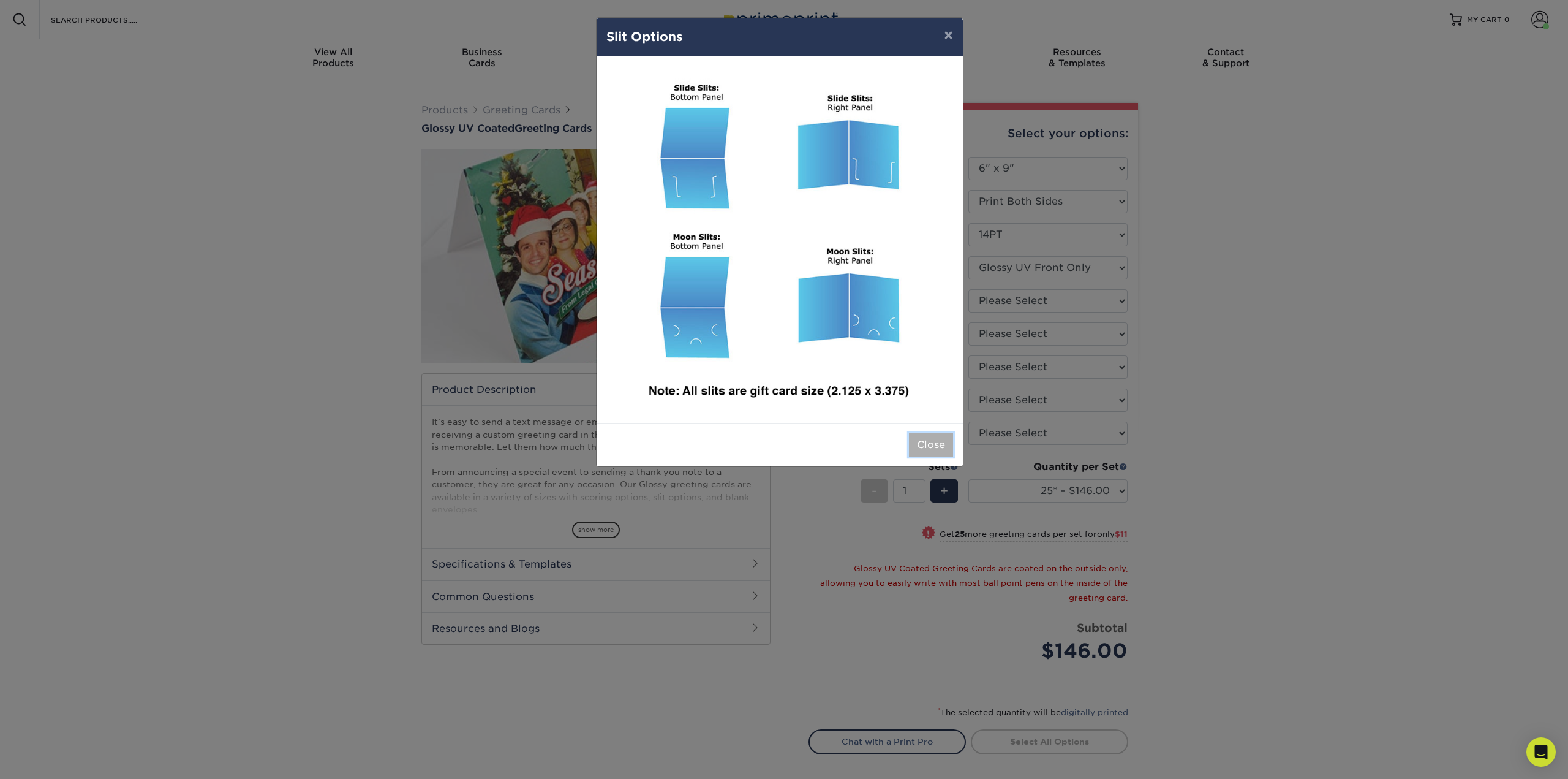
click at [920, 438] on button "Close" at bounding box center [931, 444] width 44 height 23
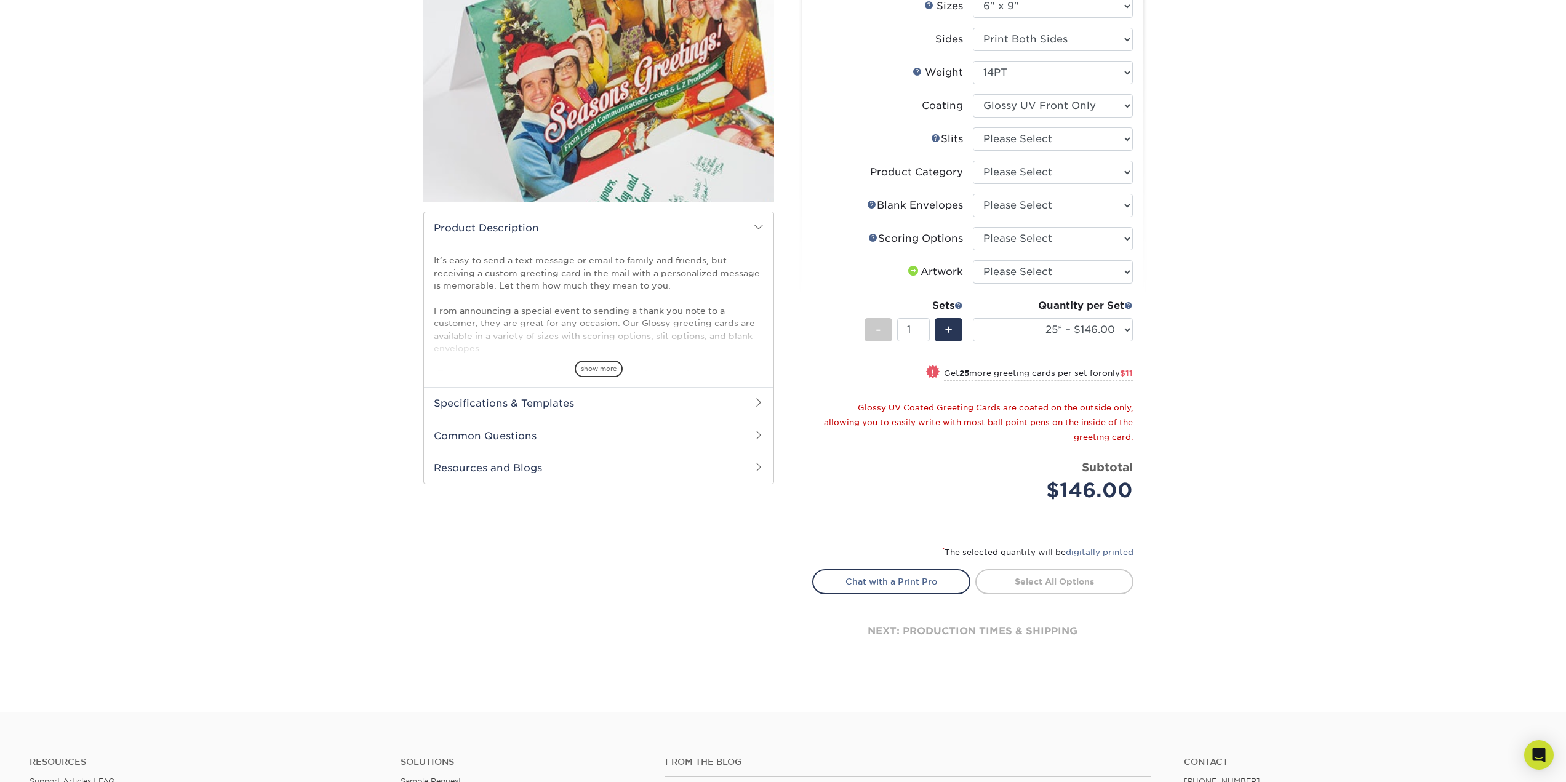
scroll to position [454, 0]
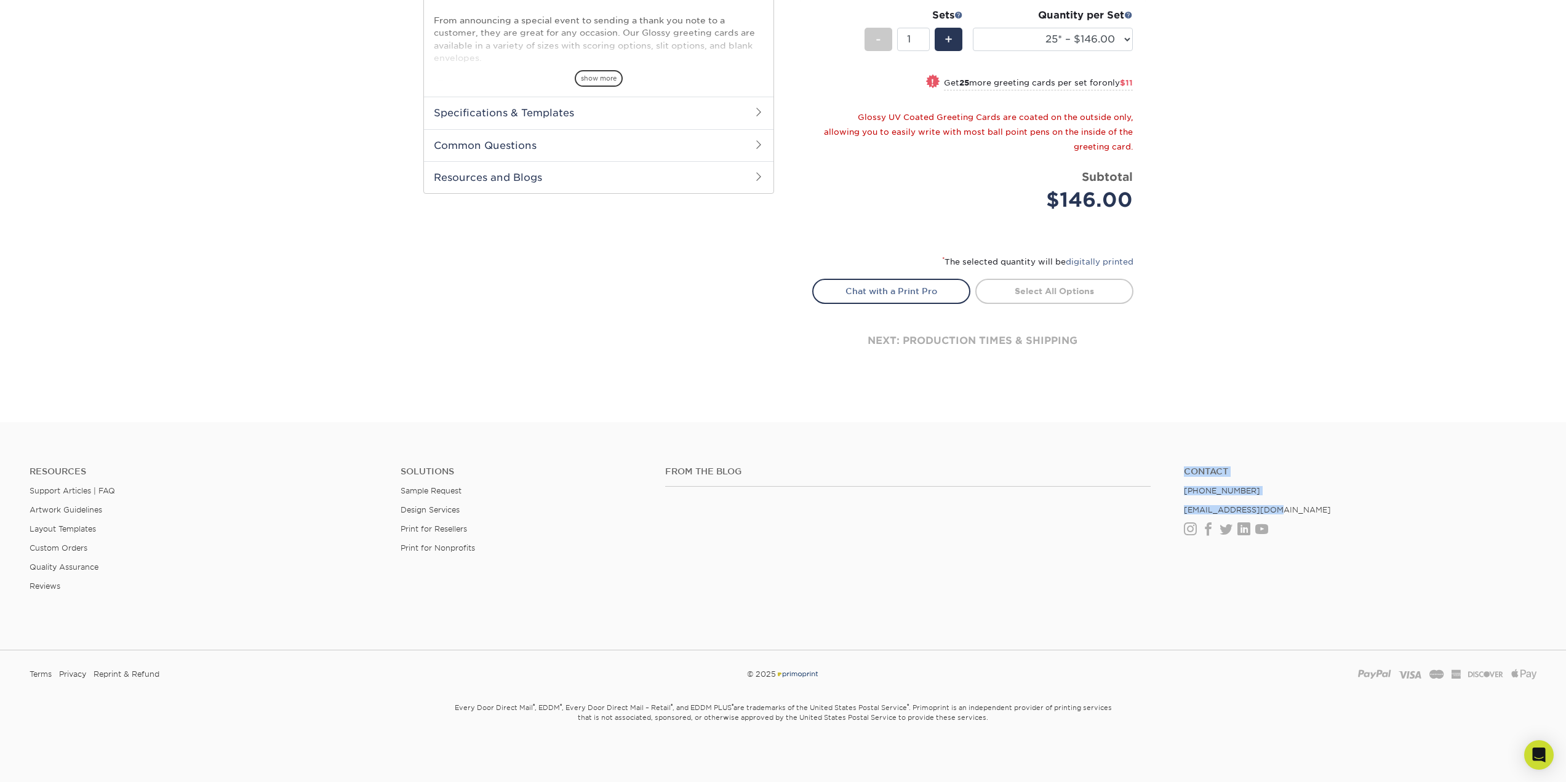
drag, startPoint x: 1270, startPoint y: 510, endPoint x: 1172, endPoint y: 512, distance: 97.3
click at [1172, 512] on div "From the Blog Contact [PHONE_NUMBER] [EMAIL_ADDRESS][DOMAIN_NAME] Instagram Fac…" at bounding box center [1101, 505] width 890 height 79
click at [1172, 512] on div "From the Blog" at bounding box center [915, 505] width 519 height 79
drag, startPoint x: 1180, startPoint y: 510, endPoint x: 1272, endPoint y: 510, distance: 92.3
click at [1272, 510] on ul "Contact [PHONE_NUMBER] [EMAIL_ADDRESS][DOMAIN_NAME] Instagram Facebook Twitter …" at bounding box center [1360, 500] width 371 height 69
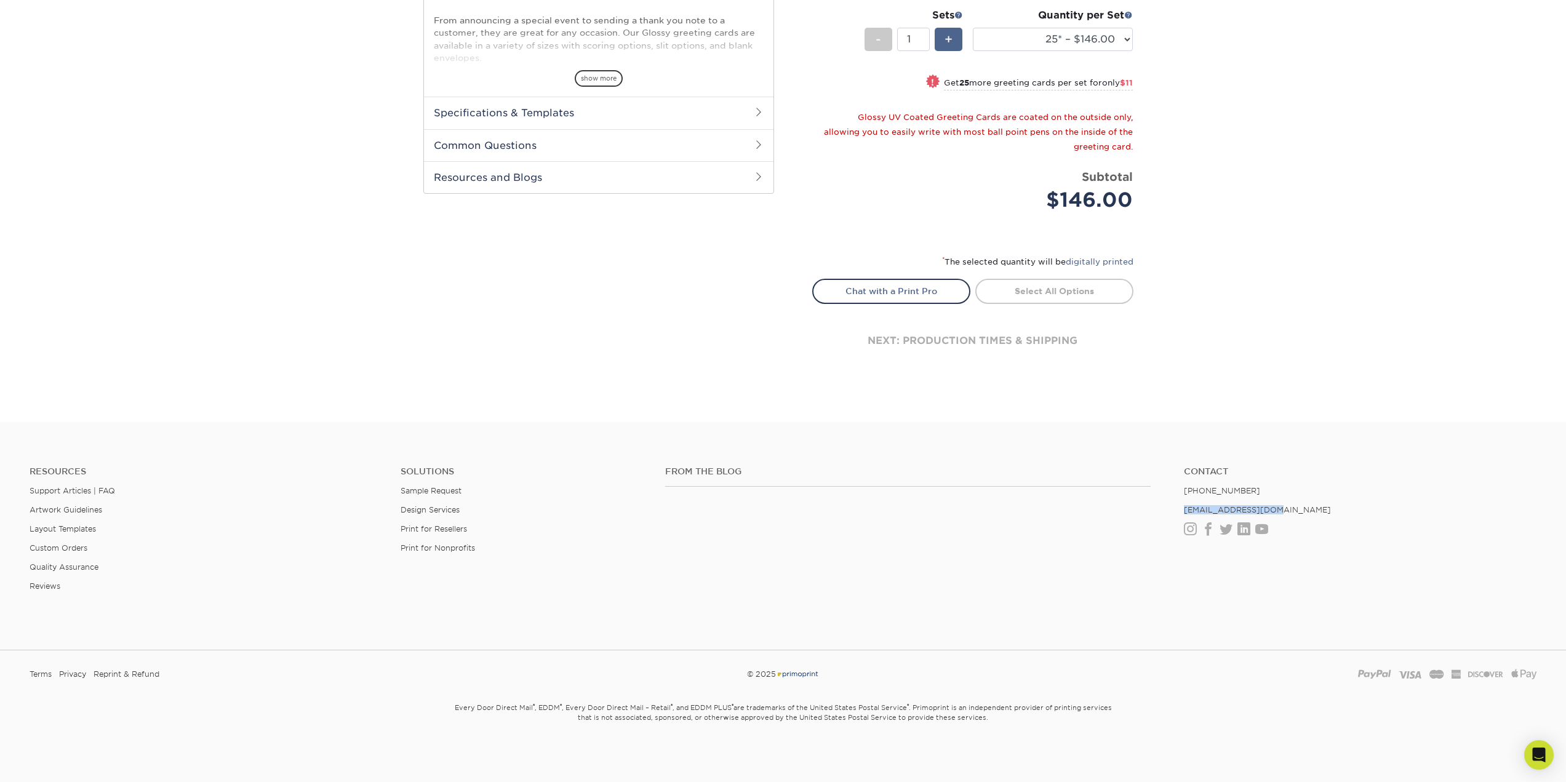
copy link "[EMAIL_ADDRESS][DOMAIN_NAME]"
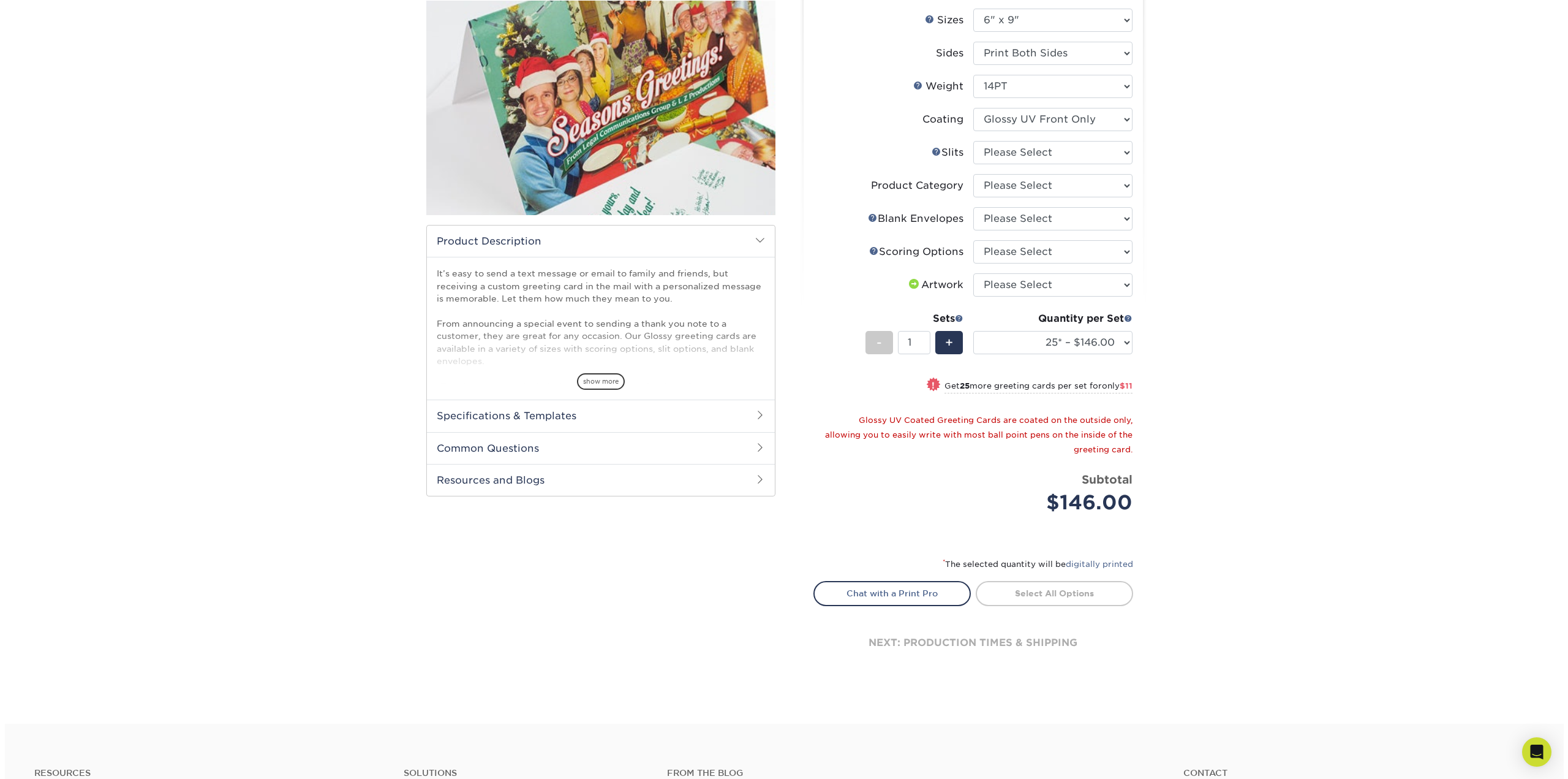
scroll to position [145, 0]
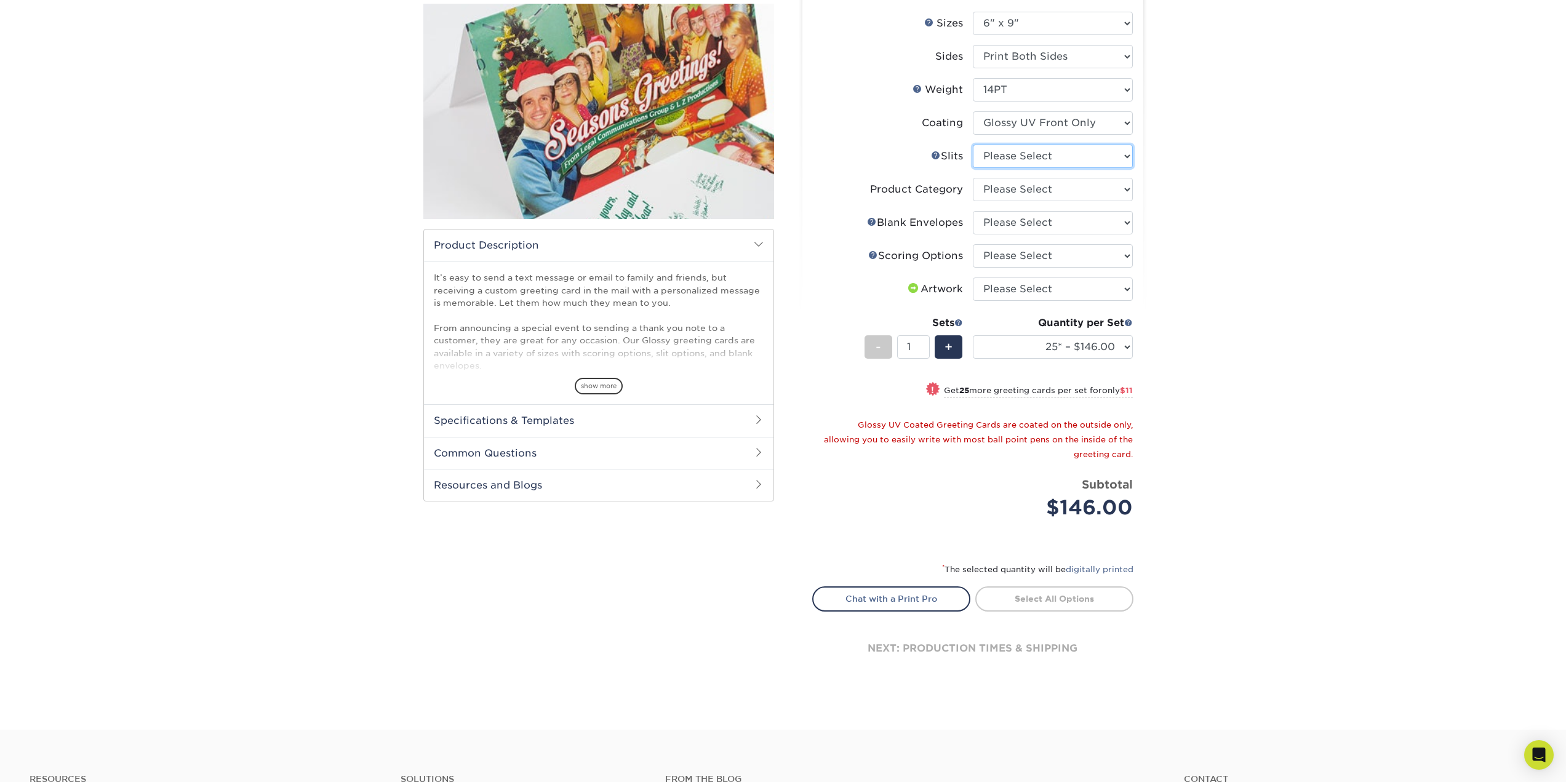
click at [1006, 167] on select "Please Select Moon Slits Bottom Panel Moon Slits Right Panel No Gift Card Slits…" at bounding box center [1053, 156] width 160 height 23
click at [935, 152] on link "Slits Help" at bounding box center [936, 155] width 10 height 10
